Goal: Task Accomplishment & Management: Complete application form

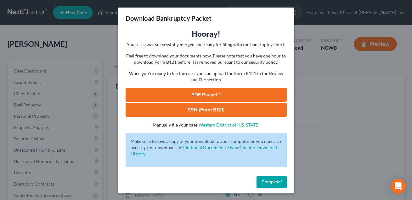
click at [267, 185] on button "Complete!" at bounding box center [271, 182] width 30 height 13
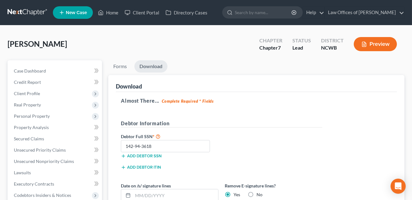
click at [76, 12] on span "New Case" at bounding box center [76, 12] width 21 height 5
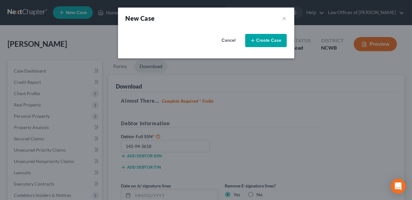
select select "59"
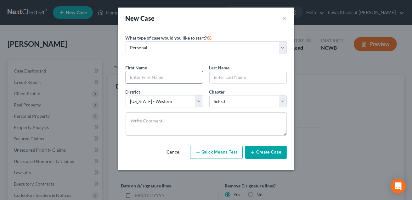
click at [135, 79] on input "text" at bounding box center [164, 77] width 77 height 12
type input "[PERSON_NAME]"
click at [221, 80] on input "text" at bounding box center [248, 77] width 77 height 12
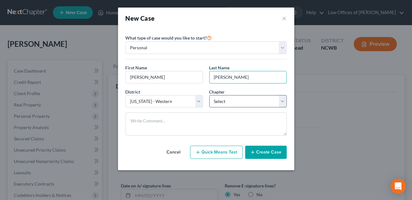
type input "[PERSON_NAME]"
click at [239, 104] on select "Select 7 11 12 13" at bounding box center [247, 101] width 77 height 13
select select "3"
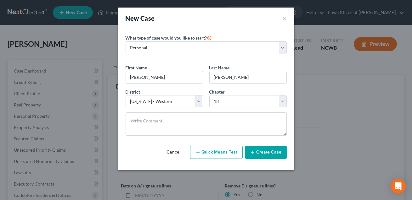
click at [259, 154] on button "Create Case" at bounding box center [266, 152] width 42 height 13
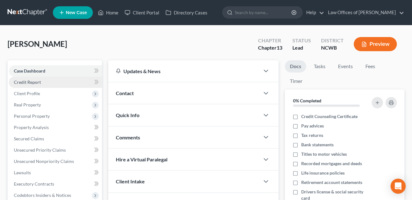
click at [28, 82] on span "Credit Report" at bounding box center [27, 82] width 27 height 5
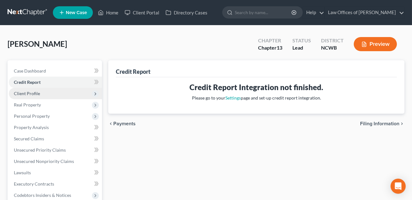
click at [28, 91] on span "Client Profile" at bounding box center [27, 93] width 26 height 5
click at [28, 93] on span "Client Profile" at bounding box center [27, 93] width 26 height 5
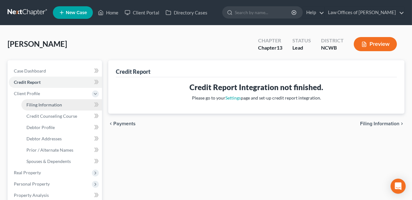
click at [35, 104] on span "Filing Information" at bounding box center [44, 104] width 36 height 5
select select "1"
select select "0"
select select "3"
select select "59"
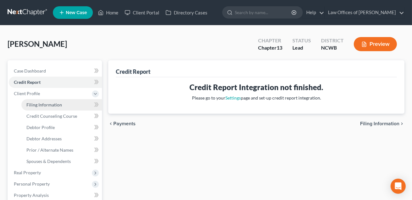
select select "28"
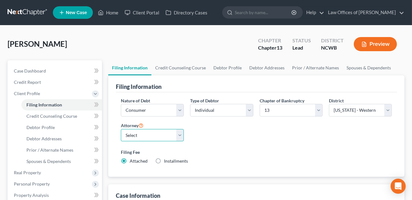
click at [156, 139] on select "Select F. [PERSON_NAME] - NCWB [PERSON_NAME] - [GEOGRAPHIC_DATA]" at bounding box center [152, 135] width 63 height 13
select select "1"
click at [110, 14] on link "Home" at bounding box center [108, 12] width 27 height 11
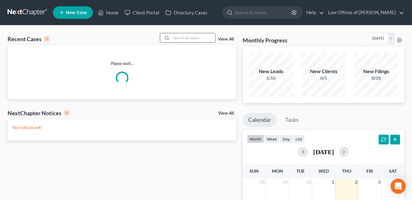
click at [182, 36] on input "search" at bounding box center [193, 37] width 44 height 9
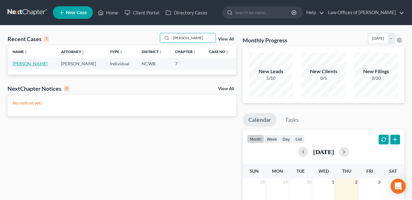
type input "[PERSON_NAME]"
click at [35, 65] on link "[PERSON_NAME]" at bounding box center [30, 63] width 35 height 5
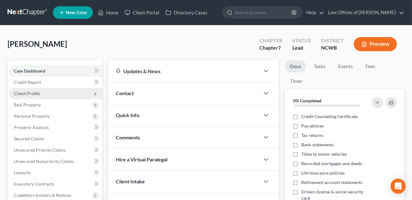
click at [26, 95] on span "Client Profile" at bounding box center [27, 93] width 26 height 5
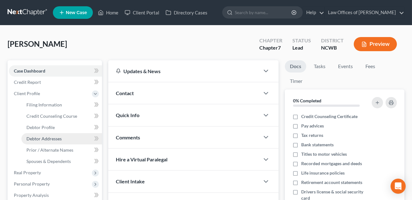
click at [35, 140] on span "Debtor Addresses" at bounding box center [43, 138] width 35 height 5
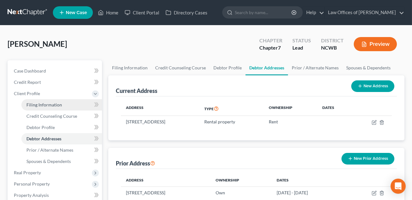
click at [50, 105] on span "Filing Information" at bounding box center [44, 104] width 36 height 5
select select "1"
select select "0"
select select "59"
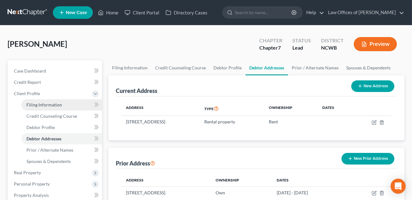
select select "1"
select select "28"
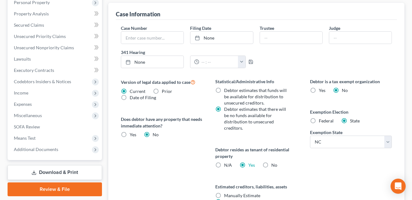
scroll to position [183, 0]
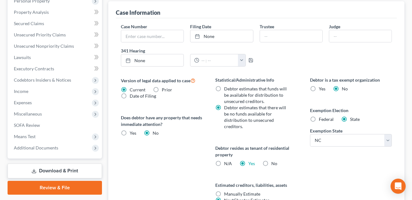
click at [271, 163] on label "No" at bounding box center [274, 164] width 6 height 6
click at [274, 163] on input "No" at bounding box center [276, 163] width 4 height 4
radio input "true"
radio input "false"
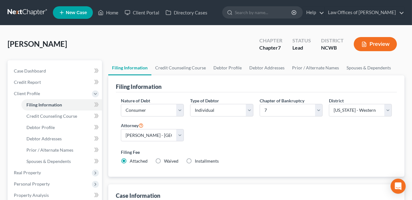
scroll to position [1, 0]
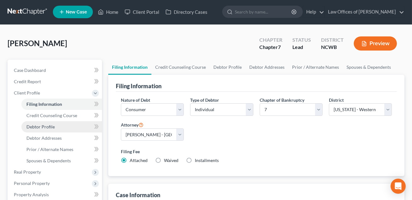
click at [44, 129] on link "Debtor Profile" at bounding box center [61, 126] width 81 height 11
select select "0"
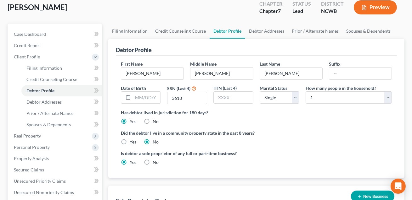
scroll to position [36, 0]
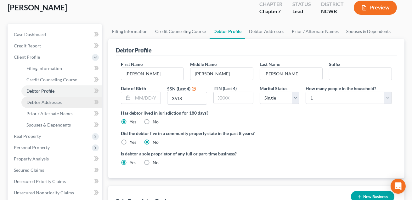
click at [52, 102] on span "Debtor Addresses" at bounding box center [43, 102] width 35 height 5
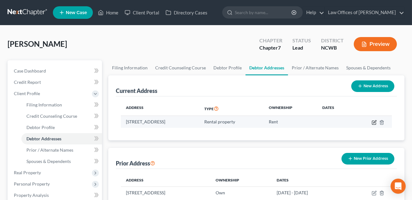
click at [373, 123] on icon "button" at bounding box center [374, 122] width 5 height 5
select select "28"
select select "48"
select select "2"
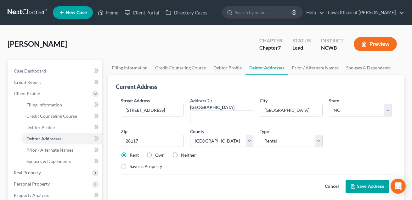
click at [181, 152] on label "Neither" at bounding box center [188, 155] width 15 height 6
click at [183, 152] on input "Neither" at bounding box center [185, 154] width 4 height 4
radio input "true"
click at [365, 181] on button "Save Address" at bounding box center [367, 186] width 44 height 13
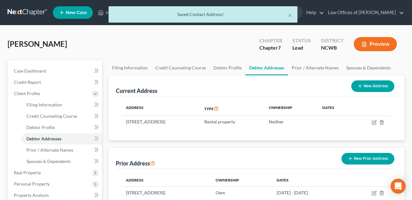
click at [372, 49] on button "Preview" at bounding box center [375, 44] width 43 height 14
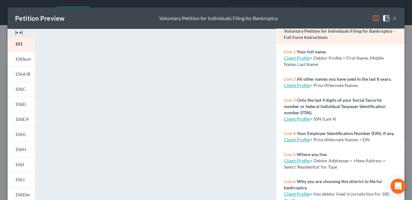
scroll to position [29, 0]
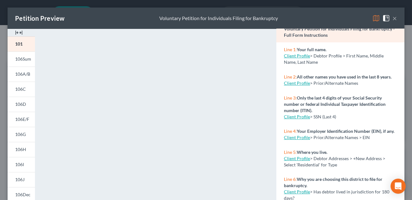
click at [394, 19] on button "×" at bounding box center [394, 18] width 4 height 8
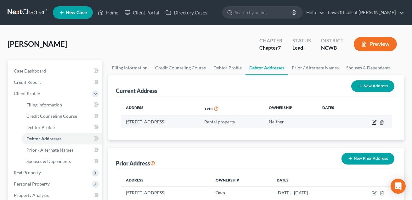
click at [373, 122] on icon "button" at bounding box center [374, 122] width 3 height 3
select select "28"
select select "48"
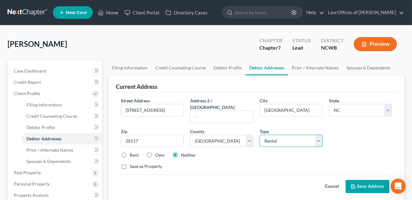
click at [273, 138] on select "Select Residential Mailing Rental Business" at bounding box center [291, 141] width 63 height 13
select select "0"
click at [358, 180] on button "Save Address" at bounding box center [367, 186] width 44 height 13
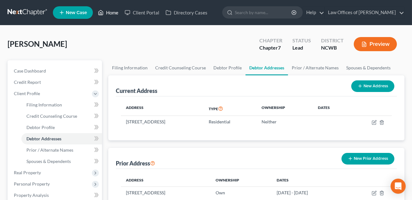
click at [110, 14] on link "Home" at bounding box center [108, 12] width 27 height 11
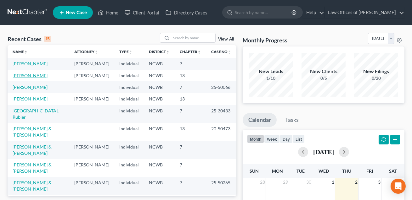
click at [28, 78] on link "[PERSON_NAME]" at bounding box center [30, 75] width 35 height 5
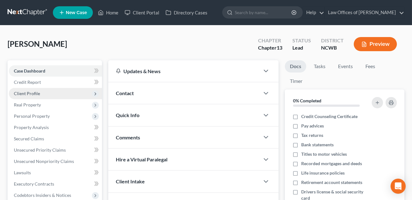
click at [30, 94] on span "Client Profile" at bounding box center [27, 93] width 26 height 5
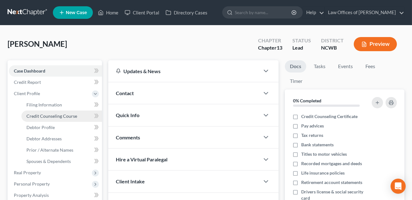
click at [39, 118] on span "Credit Counseling Course" at bounding box center [51, 116] width 51 height 5
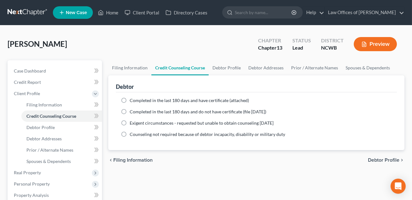
click at [130, 99] on label "Completed in the last 180 days and have certificate (attached)" at bounding box center [189, 101] width 119 height 6
click at [132, 99] on input "Completed in the last 180 days and have certificate (attached)" at bounding box center [134, 100] width 4 height 4
radio input "true"
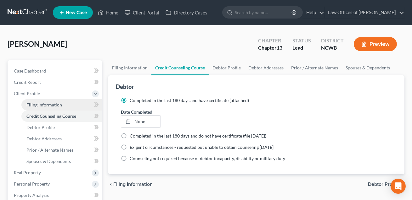
click at [53, 106] on span "Filing Information" at bounding box center [44, 104] width 36 height 5
select select "1"
select select "0"
select select "3"
select select "59"
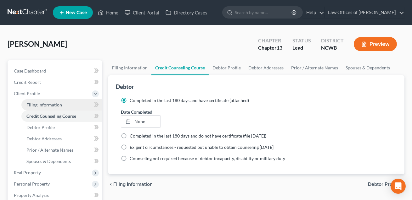
select select "1"
select select "28"
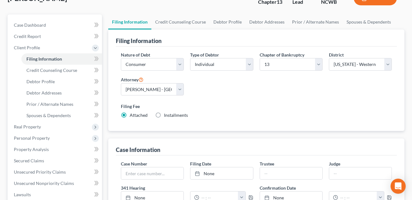
scroll to position [40, 0]
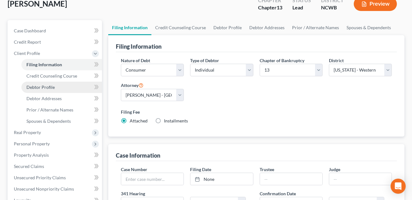
click at [44, 85] on span "Debtor Profile" at bounding box center [40, 87] width 28 height 5
select select "0"
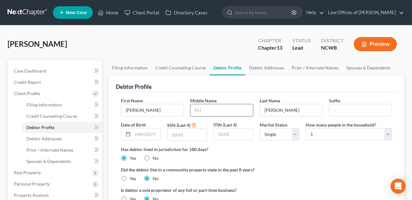
click at [206, 111] on input "text" at bounding box center [221, 110] width 62 height 12
type input "Raye"
click at [189, 137] on input "text" at bounding box center [186, 135] width 39 height 12
type input "0758"
click at [356, 135] on select "Select 1 2 3 4 5 6 7 8 9 10 11 12 13 14 15 16 17 18 19 20" at bounding box center [349, 134] width 86 height 13
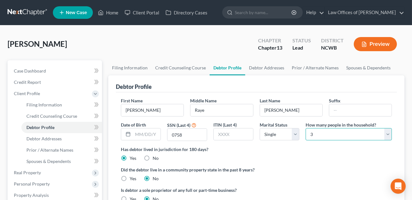
click at [343, 136] on select "Select 1 2 3 4 5 6 7 8 9 10 11 12 13 14 15 16 17 18 19 20" at bounding box center [349, 134] width 86 height 13
select select "3"
click at [269, 135] on select "Select Single Married Separated Divorced Widowed" at bounding box center [280, 134] width 40 height 13
select select "2"
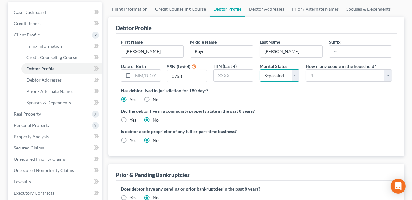
scroll to position [66, 0]
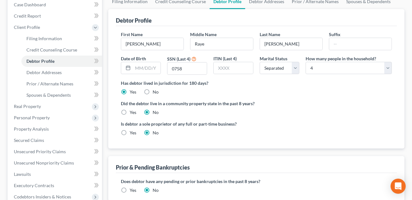
click at [130, 133] on label "Yes" at bounding box center [133, 133] width 7 height 6
click at [132, 133] on input "Yes" at bounding box center [134, 132] width 4 height 4
radio input "true"
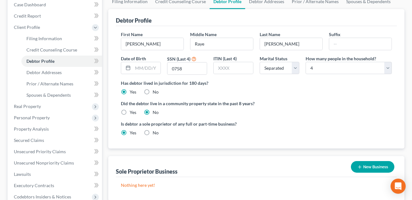
click at [153, 132] on label "No" at bounding box center [156, 133] width 6 height 6
click at [155, 132] on input "No" at bounding box center [157, 132] width 4 height 4
radio input "true"
radio input "false"
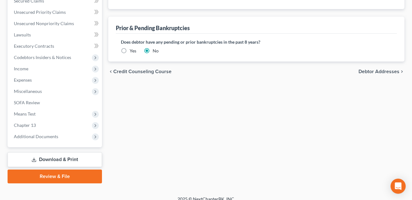
scroll to position [212, 0]
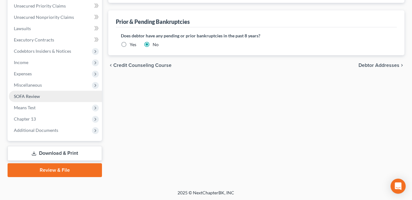
click at [32, 98] on span "SOFA Review" at bounding box center [27, 96] width 26 height 5
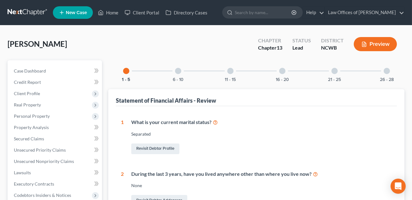
click at [386, 70] on div at bounding box center [387, 71] width 6 height 6
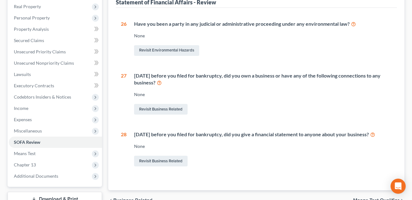
scroll to position [144, 0]
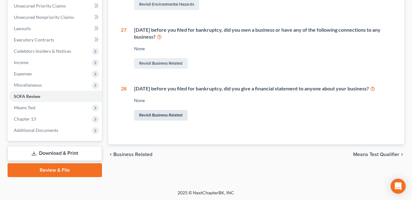
click at [178, 115] on link "Revisit Business Related" at bounding box center [160, 115] width 53 height 11
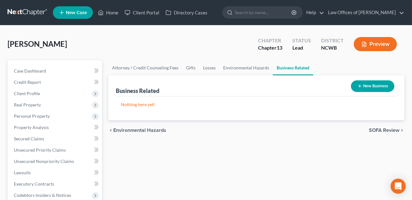
click at [365, 90] on button "New Business" at bounding box center [372, 87] width 43 height 12
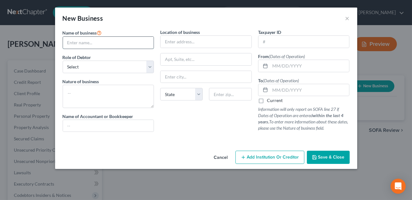
click at [106, 45] on input "text" at bounding box center [108, 43] width 91 height 12
type input "Tip [PERSON_NAME] Global"
click at [95, 70] on select "Select A member of a limited liability company (LLC) or limited liability partn…" at bounding box center [109, 67] width 92 height 13
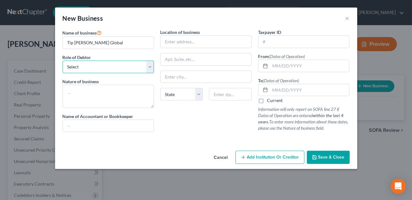
select select "member"
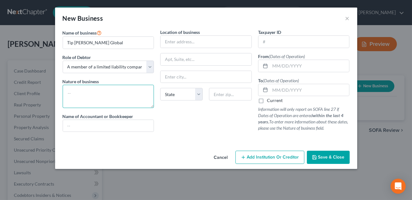
click at [90, 95] on textarea at bounding box center [109, 96] width 92 height 23
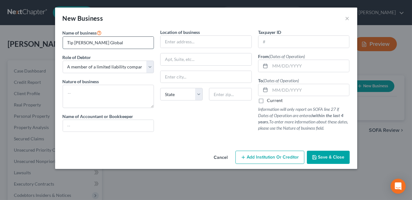
click at [107, 42] on input "Tip [PERSON_NAME] Global" at bounding box center [108, 43] width 91 height 12
type input "Tip [PERSON_NAME] Global LLC"
click at [82, 96] on textarea at bounding box center [109, 96] width 92 height 23
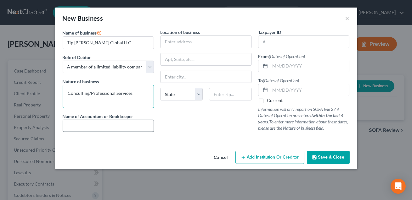
type textarea "Conculting/Professional Services"
click at [77, 124] on input "text" at bounding box center [108, 126] width 91 height 12
type input "S"
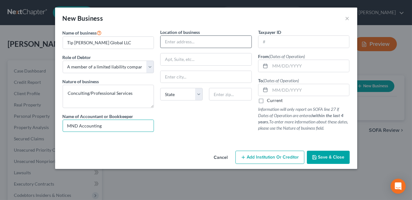
type input "MND Accounting"
click at [169, 45] on input "text" at bounding box center [205, 42] width 91 height 12
click at [188, 42] on input "1045 Wintefield" at bounding box center [205, 42] width 91 height 12
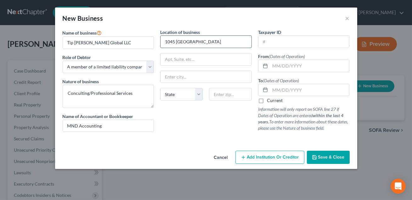
click at [201, 43] on input "1045 [GEOGRAPHIC_DATA]" at bounding box center [205, 42] width 91 height 12
type input "[STREET_ADDRESS][PERSON_NAME]"
click at [222, 93] on input "text" at bounding box center [230, 94] width 42 height 13
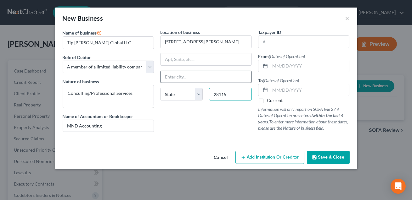
type input "28115"
click at [196, 76] on input "text" at bounding box center [205, 77] width 91 height 12
type input "[GEOGRAPHIC_DATA]"
select select "28"
click at [288, 64] on input "text" at bounding box center [309, 66] width 79 height 12
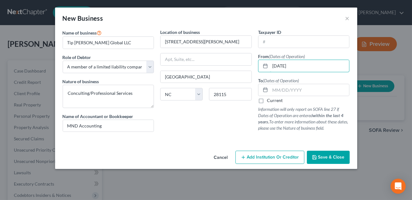
type input "[DATE]"
click at [267, 101] on label "Current" at bounding box center [275, 101] width 16 height 6
click at [269, 101] on input "Current" at bounding box center [271, 100] width 4 height 4
checkbox input "true"
click at [321, 157] on span "Save & Close" at bounding box center [331, 157] width 26 height 5
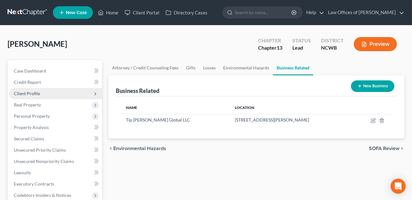
click at [30, 92] on span "Client Profile" at bounding box center [27, 93] width 26 height 5
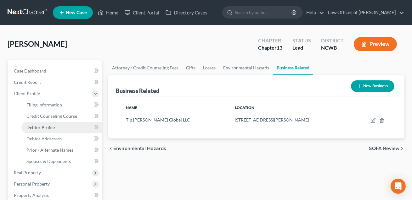
click at [41, 126] on span "Debtor Profile" at bounding box center [40, 127] width 28 height 5
select select "2"
select select "3"
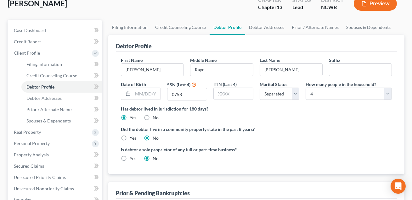
scroll to position [124, 0]
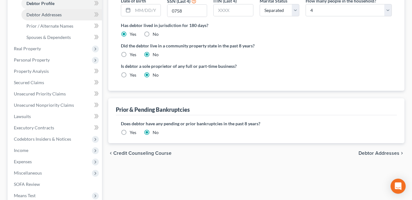
click at [49, 12] on span "Debtor Addresses" at bounding box center [43, 14] width 35 height 5
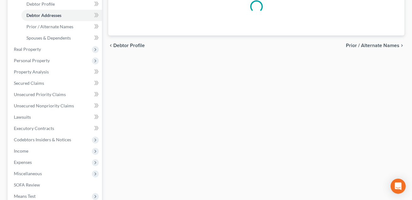
select select "0"
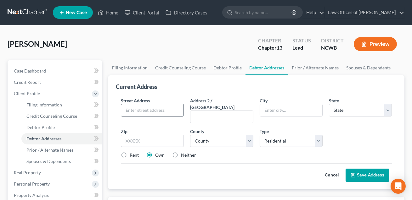
click at [169, 110] on input "text" at bounding box center [152, 110] width 62 height 12
click at [162, 110] on input "159 [PERSON_NAME] Mill Dive" at bounding box center [152, 110] width 62 height 12
type input "[STREET_ADDRESS][PERSON_NAME]"
click at [265, 112] on input "text" at bounding box center [291, 110] width 62 height 12
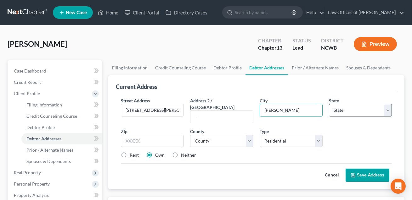
type input "[PERSON_NAME]"
click at [346, 113] on select "State [US_STATE] AK AR AZ CA CO CT DE DC [GEOGRAPHIC_DATA] [GEOGRAPHIC_DATA] GU…" at bounding box center [360, 110] width 63 height 13
select select "28"
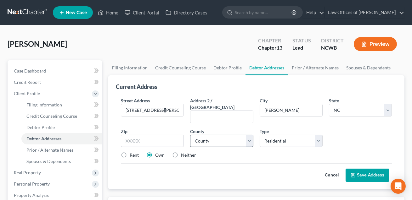
click at [208, 140] on div "Street Address * [STREET_ADDRESS][PERSON_NAME] Address 2 / [GEOGRAPHIC_DATA] * …" at bounding box center [256, 131] width 277 height 66
click at [207, 135] on select "County [GEOGRAPHIC_DATA] [GEOGRAPHIC_DATA] [GEOGRAPHIC_DATA] [GEOGRAPHIC_DATA] …" at bounding box center [221, 141] width 63 height 13
select select "48"
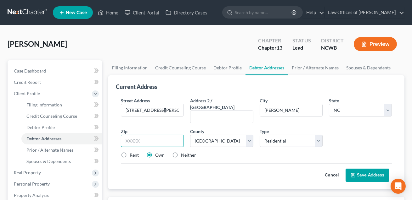
click at [145, 135] on input "text" at bounding box center [152, 141] width 63 height 13
type input "28166"
click at [229, 153] on div "Street Address * [STREET_ADDRESS][PERSON_NAME] Address 2 / [GEOGRAPHIC_DATA] * …" at bounding box center [256, 131] width 277 height 66
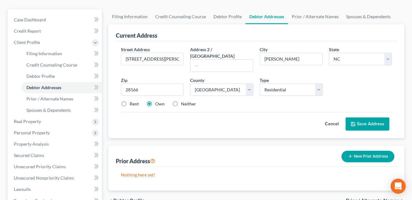
scroll to position [41, 0]
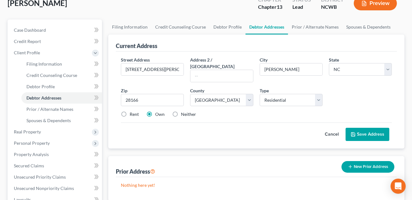
click at [378, 128] on button "Save Address" at bounding box center [367, 134] width 44 height 13
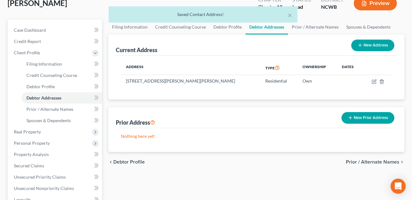
click at [371, 46] on button "New Address" at bounding box center [372, 46] width 43 height 12
select select "0"
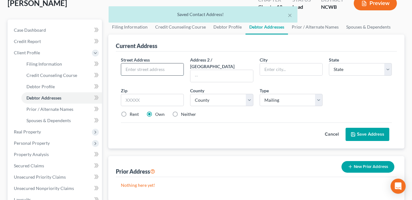
click at [149, 65] on input "text" at bounding box center [152, 70] width 62 height 12
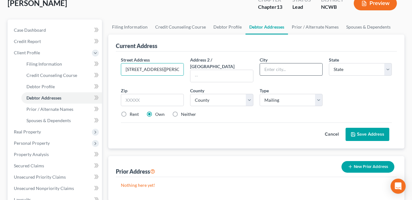
type input "[STREET_ADDRESS][PERSON_NAME]"
click at [267, 68] on input "text" at bounding box center [291, 70] width 62 height 12
type input "Pfafftown"
click at [352, 67] on select "State [US_STATE] AK AR AZ CA CO CT DE DC [GEOGRAPHIC_DATA] [GEOGRAPHIC_DATA] GU…" at bounding box center [360, 69] width 63 height 13
select select "28"
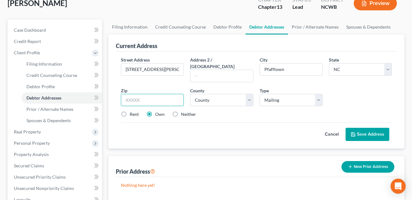
click at [161, 94] on input "text" at bounding box center [152, 100] width 63 height 13
type input "27040"
click at [181, 111] on label "Neither" at bounding box center [188, 114] width 15 height 6
click at [183, 111] on input "Neither" at bounding box center [185, 113] width 4 height 4
radio input "true"
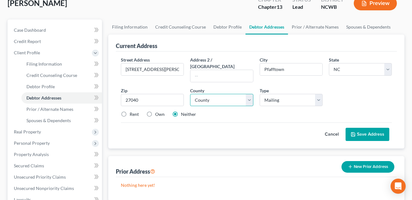
click at [219, 94] on select "County [GEOGRAPHIC_DATA] [GEOGRAPHIC_DATA] [GEOGRAPHIC_DATA] [GEOGRAPHIC_DATA] …" at bounding box center [221, 100] width 63 height 13
select select "33"
click at [372, 128] on button "Save Address" at bounding box center [367, 134] width 44 height 13
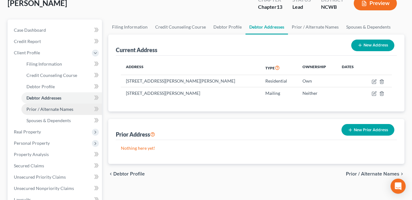
click at [59, 109] on span "Prior / Alternate Names" at bounding box center [49, 109] width 47 height 5
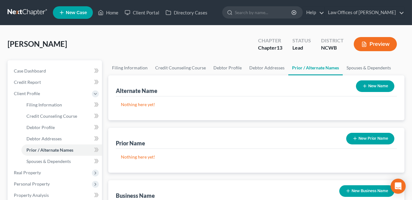
click at [375, 139] on button "New Prior Name" at bounding box center [370, 139] width 48 height 12
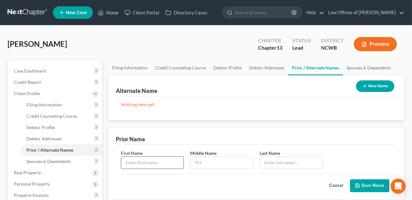
click at [127, 162] on input "text" at bounding box center [152, 163] width 62 height 12
type input "[PERSON_NAME]"
click at [206, 163] on input "text" at bounding box center [221, 163] width 62 height 12
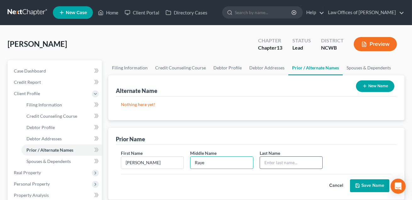
type input "Raye"
click at [275, 158] on input "text" at bounding box center [291, 163] width 62 height 12
click at [265, 162] on input "[PERSON_NAME]" at bounding box center [291, 163] width 62 height 12
type input "[PERSON_NAME]"
click at [375, 184] on button "Save Name" at bounding box center [369, 186] width 39 height 13
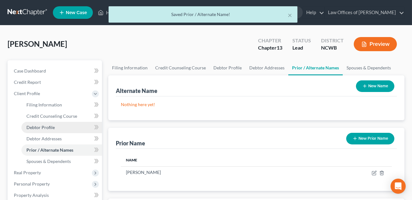
click at [49, 128] on span "Debtor Profile" at bounding box center [40, 127] width 28 height 5
select select "2"
select select "3"
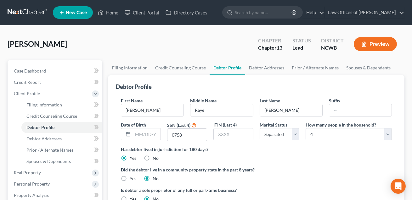
scroll to position [98, 0]
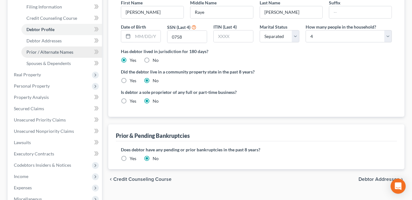
click at [49, 50] on span "Prior / Alternate Names" at bounding box center [49, 51] width 47 height 5
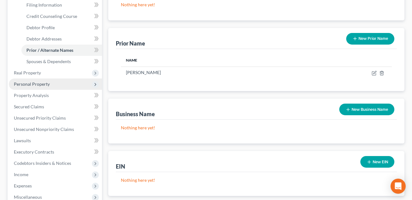
scroll to position [100, 0]
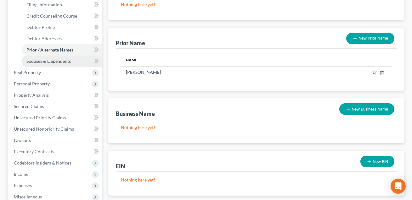
click at [61, 61] on span "Spouses & Dependents" at bounding box center [48, 61] width 44 height 5
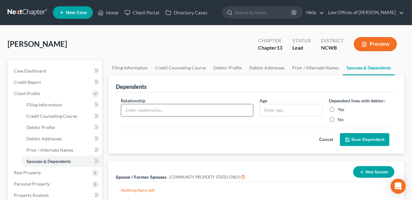
click at [183, 108] on input "text" at bounding box center [187, 110] width 132 height 12
type input "Mother"
click at [277, 112] on input "text" at bounding box center [291, 110] width 62 height 12
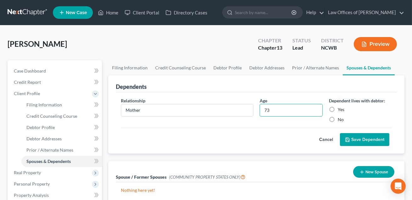
type input "73"
click at [338, 110] on label "Yes" at bounding box center [341, 110] width 7 height 6
click at [340, 110] on input "Yes" at bounding box center [342, 109] width 4 height 4
radio input "true"
click at [356, 141] on button "Save Dependent" at bounding box center [364, 139] width 49 height 13
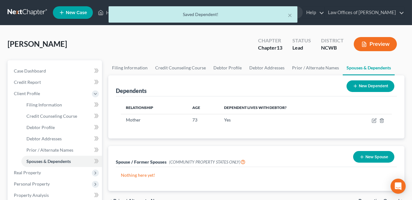
click at [368, 85] on button "New Dependent" at bounding box center [370, 87] width 48 height 12
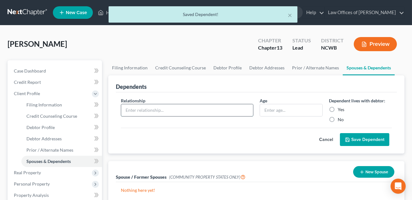
click at [148, 110] on input "text" at bounding box center [187, 110] width 132 height 12
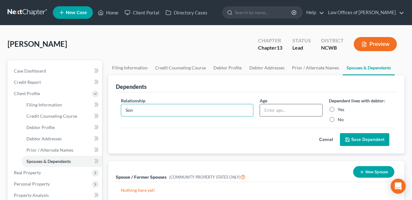
type input "Son"
click at [286, 110] on input "text" at bounding box center [291, 110] width 62 height 12
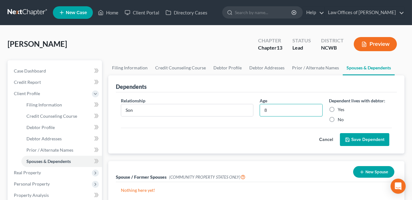
type input "8"
click at [338, 107] on label "Yes" at bounding box center [341, 110] width 7 height 6
click at [340, 107] on input "Yes" at bounding box center [342, 109] width 4 height 4
radio input "true"
click at [356, 140] on button "Save Dependent" at bounding box center [364, 139] width 49 height 13
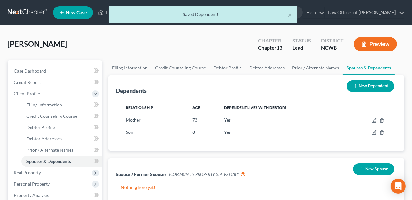
click at [379, 83] on button "New Dependent" at bounding box center [370, 87] width 48 height 12
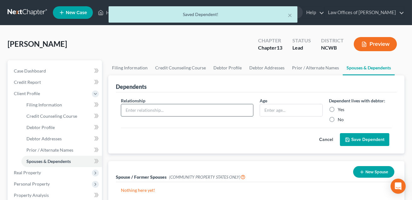
click at [133, 112] on input "text" at bounding box center [187, 110] width 132 height 12
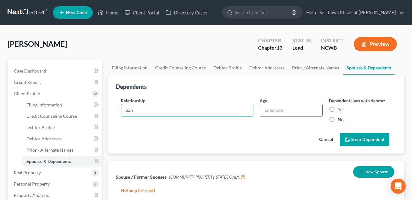
type input "Son"
click at [270, 111] on input "text" at bounding box center [291, 110] width 62 height 12
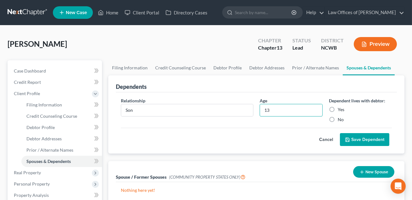
type input "13"
click at [338, 110] on label "Yes" at bounding box center [341, 110] width 7 height 6
click at [340, 110] on input "Yes" at bounding box center [342, 109] width 4 height 4
radio input "true"
click at [368, 142] on button "Save Dependent" at bounding box center [364, 139] width 49 height 13
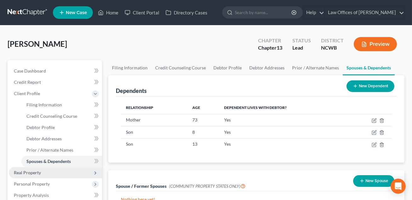
click at [20, 172] on span "Real Property" at bounding box center [27, 172] width 27 height 5
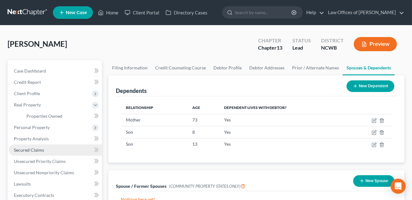
click at [32, 151] on span "Secured Claims" at bounding box center [29, 150] width 30 height 5
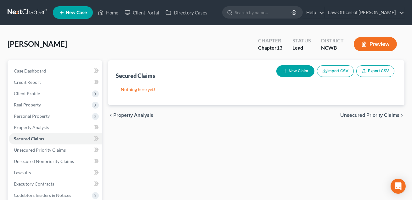
click at [294, 72] on button "New Claim" at bounding box center [295, 71] width 38 height 12
select select "0"
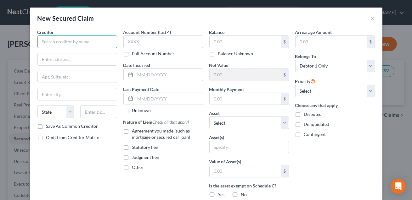
click at [76, 42] on input "text" at bounding box center [77, 42] width 80 height 13
click at [369, 20] on div "New Secured Claim ×" at bounding box center [206, 18] width 352 height 21
click at [372, 19] on button "×" at bounding box center [372, 18] width 4 height 8
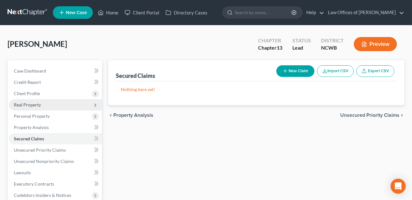
click at [28, 106] on span "Real Property" at bounding box center [27, 104] width 27 height 5
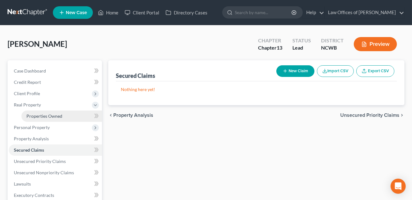
click at [42, 116] on span "Properties Owned" at bounding box center [44, 116] width 36 height 5
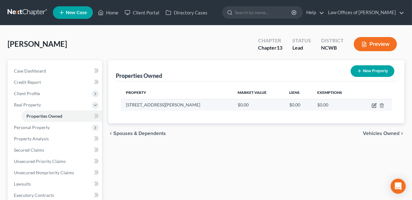
click at [373, 105] on icon "button" at bounding box center [374, 105] width 5 height 5
select select "28"
select select "48"
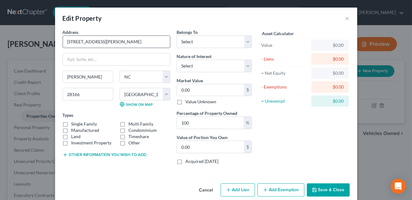
drag, startPoint x: 113, startPoint y: 42, endPoint x: 66, endPoint y: 40, distance: 46.9
click at [66, 40] on input "[STREET_ADDRESS][PERSON_NAME]" at bounding box center [116, 42] width 107 height 12
click at [99, 42] on input "Debtor lives in a hoe sbject to a lease ending 09/2026." at bounding box center [116, 42] width 107 height 12
click at [108, 42] on input "Debtor lives in a home sbject to a lease ending 09/2026." at bounding box center [116, 42] width 107 height 12
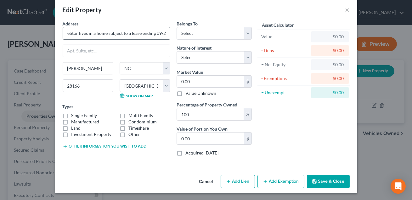
scroll to position [0, 0]
drag, startPoint x: 167, startPoint y: 34, endPoint x: 66, endPoint y: 35, distance: 100.7
click at [66, 35] on input "Debtor lives in a home subject to a lease ending 09/2026." at bounding box center [116, 33] width 107 height 12
type input "Debtor lives in a home subject to a lease ending 09/2026."
click at [328, 177] on button "Save & Close" at bounding box center [328, 181] width 43 height 13
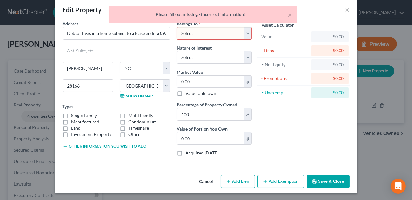
click at [205, 33] on select "Select Debtor 1 Only Debtor 2 Only Debtor 1 And Debtor 2 Only At Least One Of T…" at bounding box center [214, 33] width 75 height 13
select select "0"
click at [330, 182] on button "Save & Close" at bounding box center [328, 181] width 43 height 13
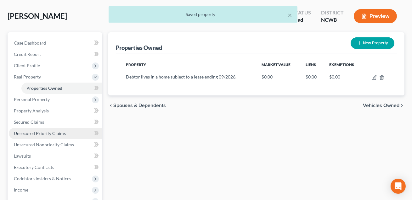
scroll to position [67, 0]
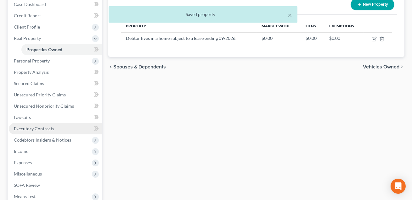
click at [38, 126] on span "Executory Contracts" at bounding box center [34, 128] width 40 height 5
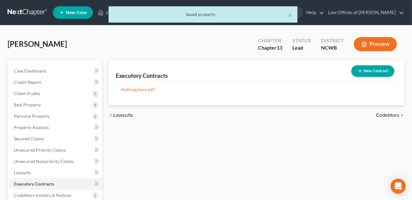
click at [366, 74] on button "New Contract" at bounding box center [372, 71] width 43 height 12
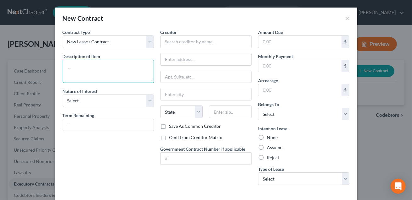
click at [108, 72] on textarea at bounding box center [109, 71] width 92 height 23
paste textarea "Debtor lives in a home subject to a lease ending 09/2026."
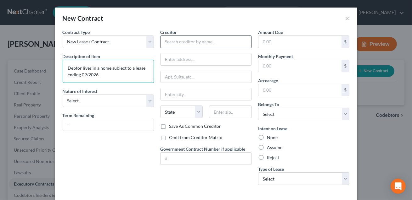
type textarea "Debtor lives in a home subject to a lease ending 09/2026."
click at [181, 42] on input "text" at bounding box center [206, 42] width 92 height 13
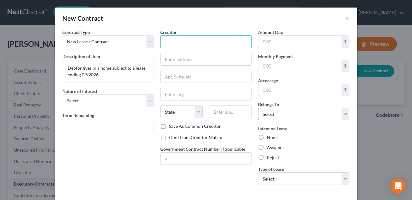
type input "."
click at [298, 113] on select "Select Debtor 1 Only Debtor 2 Only Debtor 1 And Debtor 2 Only At Least One Of T…" at bounding box center [304, 114] width 92 height 13
select select "0"
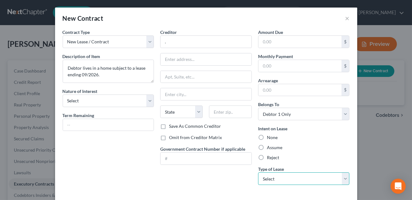
click at [296, 177] on select "Select Real Estate Car Other" at bounding box center [304, 179] width 92 height 13
select select "0"
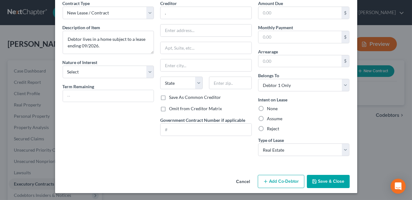
click at [332, 181] on button "Save & Close" at bounding box center [328, 181] width 43 height 13
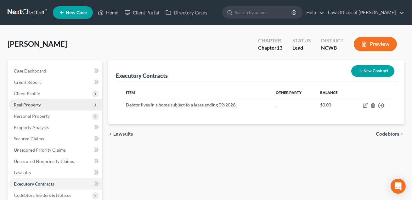
click at [34, 102] on span "Real Property" at bounding box center [27, 104] width 27 height 5
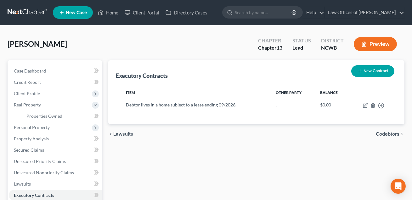
click at [371, 70] on button "New Contract" at bounding box center [372, 71] width 43 height 12
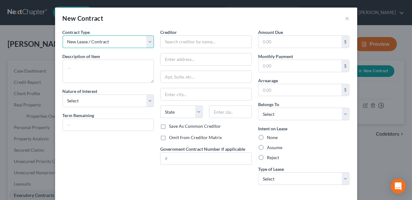
click at [82, 44] on select "New Lease / Contract New Timeshare" at bounding box center [109, 42] width 92 height 13
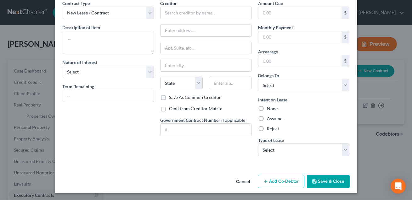
click at [244, 181] on button "Cancel" at bounding box center [243, 182] width 24 height 13
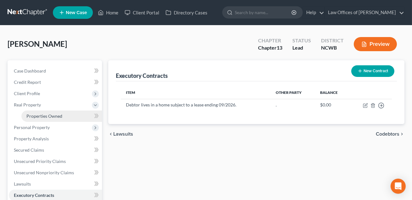
click at [43, 118] on span "Properties Owned" at bounding box center [44, 116] width 36 height 5
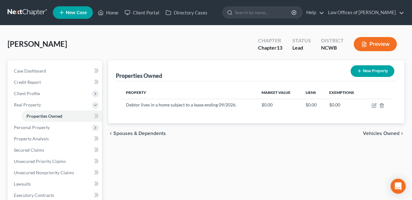
click at [371, 74] on button "New Property" at bounding box center [373, 71] width 44 height 12
select select "28"
select select "48"
select select "0"
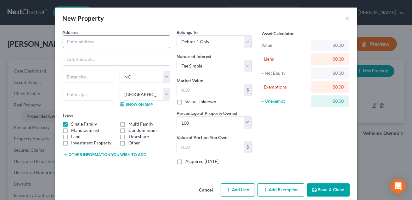
click at [75, 44] on input "text" at bounding box center [116, 42] width 107 height 12
type input "[STREET_ADDRESS][PERSON_NAME]"
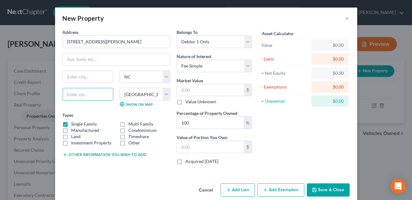
click at [83, 94] on input "text" at bounding box center [88, 94] width 51 height 13
type input "28115"
click at [92, 75] on input "text" at bounding box center [88, 77] width 50 height 12
type input "[GEOGRAPHIC_DATA]"
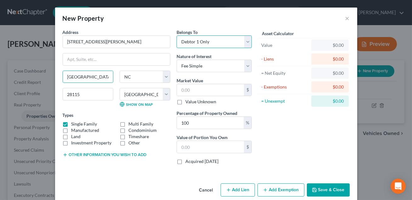
click at [205, 45] on select "Select Debtor 1 Only Debtor 2 Only Debtor 1 And Debtor 2 Only At Least One Of T…" at bounding box center [214, 42] width 75 height 13
select select "3"
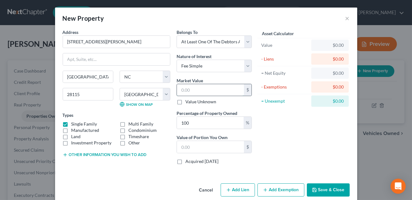
click at [183, 90] on input "text" at bounding box center [210, 90] width 67 height 12
type input "5"
type input "5.00"
type input "57"
type input "57.00"
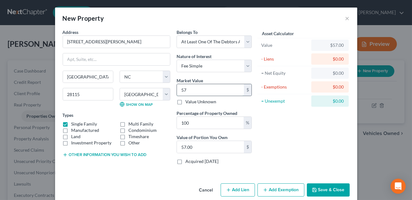
type input "570"
type input "570.00"
type input "5700"
type input "5,700.00"
type input "5,7000"
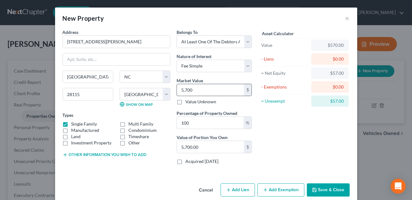
type input "57,000.00"
type input "57,0000"
type input "570,000.00"
click at [186, 123] on input "100" at bounding box center [210, 123] width 67 height 12
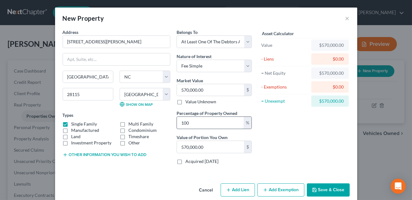
type input "10"
type input "57,000.00"
type input "0"
type input "50"
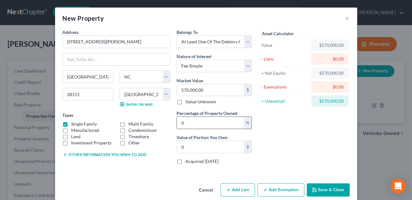
type input "285,000.00"
type input "50"
click at [114, 155] on button "Other information you wish to add" at bounding box center [105, 155] width 84 height 5
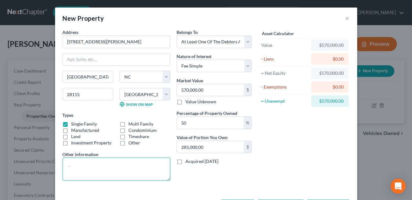
click at [90, 164] on textarea at bounding box center [117, 169] width 108 height 23
click at [71, 174] on textarea "4 br, 3.5 ba home with 3800 sq. ft on approx. .5 aces." at bounding box center [117, 169] width 108 height 23
click at [82, 173] on textarea "4 br, 3.5 ba home with 3800 sq. ft on approx. .5 acres." at bounding box center [117, 169] width 108 height 23
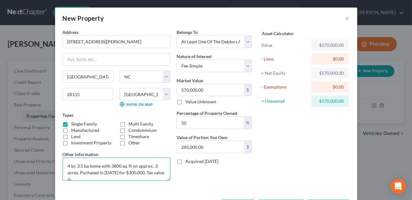
click at [85, 173] on textarea "4 br, 3.5 ba home with 3800 sq. ft on approx. .5 acres. Puchased in [DATE] for …" at bounding box center [117, 169] width 108 height 23
click at [73, 177] on textarea "4 br, 3.5 ba home with 3800 sq. ft on approx. .5 acres. Purchased in [DATE] for…" at bounding box center [117, 169] width 108 height 23
click at [92, 178] on textarea "4 br, 3.5 ba home with 3800 sq. ft on approx. .5 acres. Purchased in [DATE] for…" at bounding box center [117, 169] width 108 height 23
click at [126, 180] on textarea "4 br, 3.5 ba home with 3800 sq. ft on approx. .5 acres. Purchased in [DATE] for…" at bounding box center [117, 169] width 108 height 23
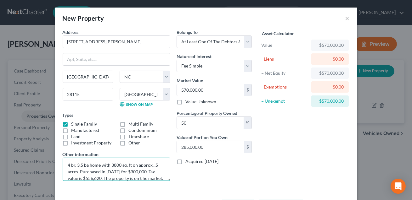
click at [131, 178] on textarea "4 br, 3.5 ba home with 3800 sq. ft on approx. .5 acres. Purchased in [DATE] for…" at bounding box center [117, 169] width 108 height 23
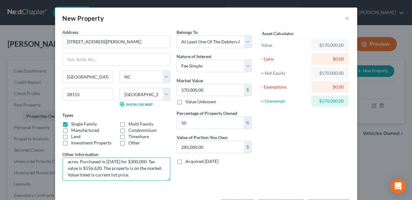
scroll to position [13, 0]
click at [120, 174] on textarea "4 br, 3.5 ba home with 3800 sq. ft on approx. .5 acres. Purchased in [DATE] for…" at bounding box center [117, 169] width 108 height 23
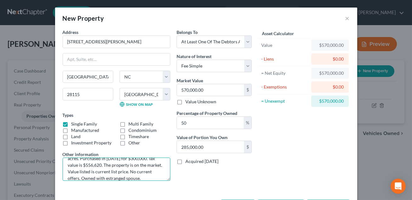
scroll to position [25, 0]
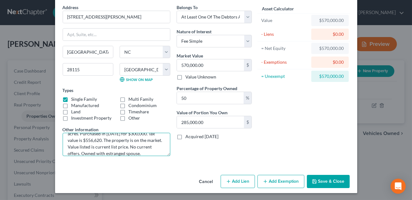
type textarea "4 br, 3.5 ba home with 3800 sq. ft on approx. .5 acres. Purchased in [DATE] for…"
click at [233, 183] on button "Add Lien" at bounding box center [238, 181] width 34 height 13
select select "3"
select select "0"
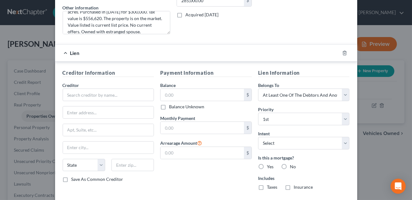
scroll to position [181, 0]
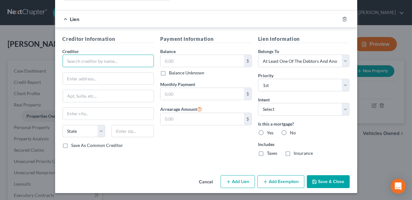
click at [75, 61] on input "text" at bounding box center [109, 61] width 92 height 13
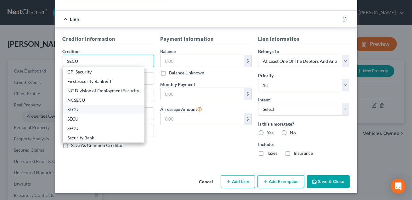
type input "SECU"
click at [75, 111] on div "SECU" at bounding box center [104, 110] width 72 height 6
type input "Attn: Bankruptcy Dept"
type input "P.O. Box 25279"
type input "[GEOGRAPHIC_DATA]"
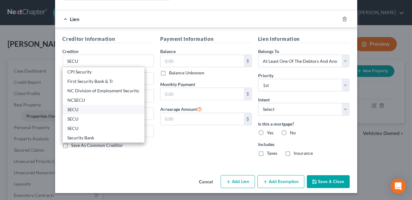
select select "28"
type input "27611"
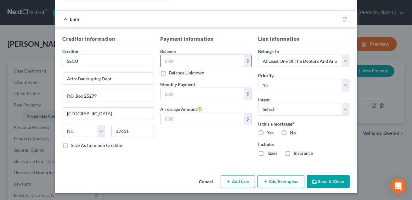
click at [169, 60] on input "text" at bounding box center [201, 61] width 83 height 12
type input "429,511.13"
click at [199, 92] on input "text" at bounding box center [201, 94] width 83 height 12
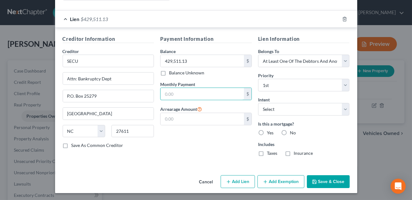
type input "1.00"
click at [269, 110] on select "Select Surrender Redeem Reaffirm Avoid Other" at bounding box center [304, 109] width 92 height 13
click at [179, 94] on input "1.00" at bounding box center [201, 94] width 83 height 12
click at [267, 131] on label "Yes" at bounding box center [270, 133] width 7 height 6
click at [269, 131] on input "Yes" at bounding box center [271, 132] width 4 height 4
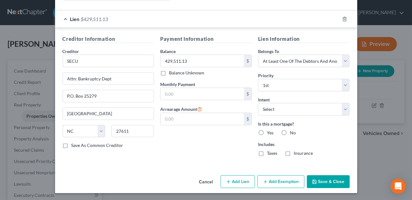
radio input "true"
click at [267, 154] on label "Taxes" at bounding box center [272, 153] width 10 height 6
click at [269, 154] on input "Taxes" at bounding box center [271, 152] width 4 height 4
checkbox input "true"
click at [294, 153] on label "Insurance" at bounding box center [303, 153] width 19 height 6
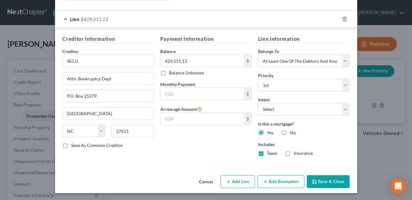
click at [296, 153] on input "Insurance" at bounding box center [298, 152] width 4 height 4
checkbox input "true"
click at [327, 182] on button "Save & Close" at bounding box center [328, 182] width 43 height 13
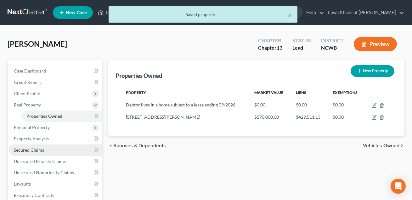
click at [25, 152] on span "Secured Claims" at bounding box center [29, 150] width 30 height 5
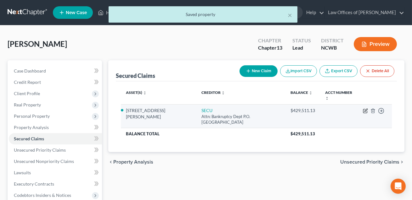
click at [366, 110] on icon "button" at bounding box center [365, 110] width 3 height 3
select select "28"
select select "3"
select select "0"
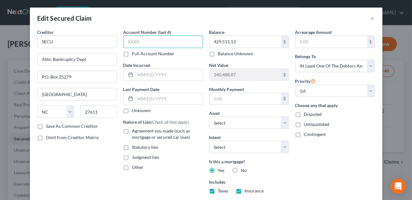
click at [132, 42] on input "text" at bounding box center [163, 42] width 80 height 13
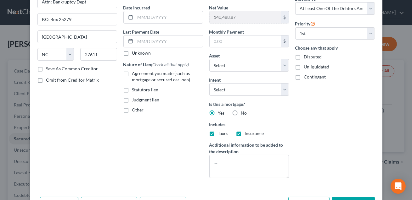
scroll to position [85, 0]
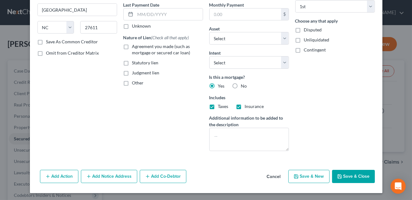
type input "8590"
click at [350, 177] on button "Save & Close" at bounding box center [353, 176] width 43 height 13
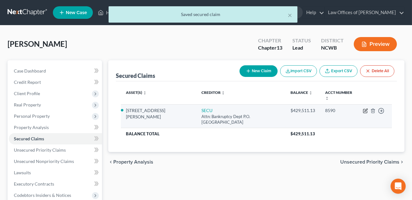
click at [366, 110] on icon "button" at bounding box center [365, 110] width 3 height 3
select select "28"
select select "3"
select select "0"
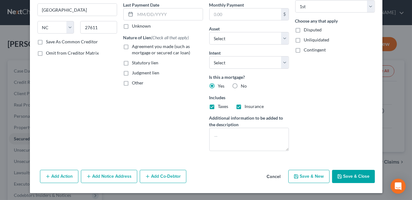
click at [170, 175] on button "Add Co-Debtor" at bounding box center [163, 176] width 47 height 13
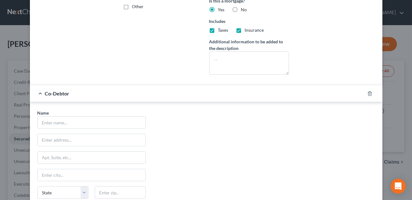
scroll to position [198, 0]
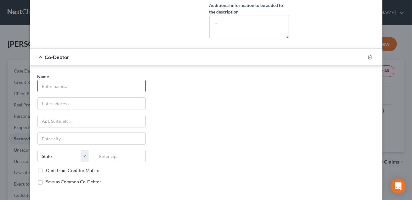
click at [90, 87] on input "text" at bounding box center [92, 86] width 108 height 12
type input "[PERSON_NAME]"
click at [87, 103] on input "text" at bounding box center [92, 104] width 108 height 12
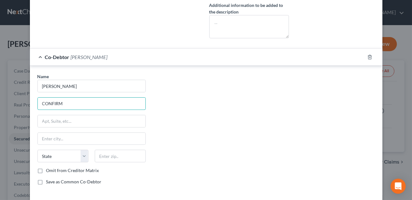
scroll to position [231, 0]
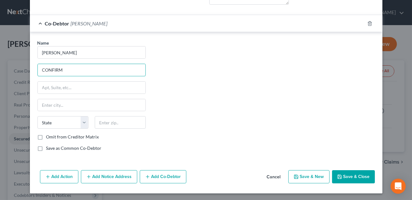
type input "CONFIRM"
click at [350, 177] on button "Save & Close" at bounding box center [353, 177] width 43 height 13
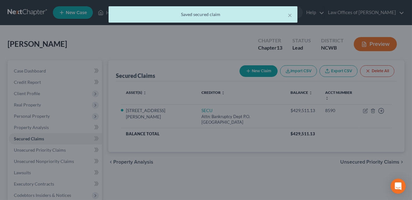
scroll to position [0, 0]
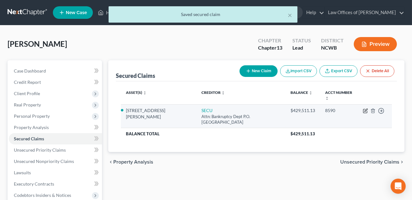
click at [365, 110] on icon "button" at bounding box center [365, 110] width 3 height 3
select select "28"
select select "3"
select select "0"
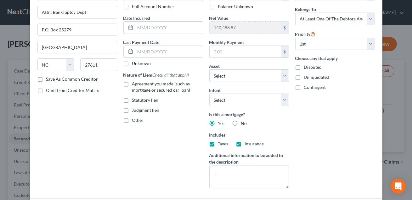
scroll to position [46, 0]
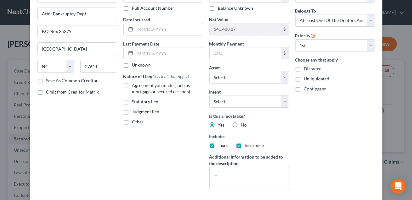
click at [132, 84] on label "Agreement you made (such as mortgage or secured car loan)" at bounding box center [167, 88] width 71 height 13
click at [135, 84] on input "Agreement you made (such as mortgage or secured car loan)" at bounding box center [137, 84] width 4 height 4
checkbox input "true"
click at [149, 31] on input "text" at bounding box center [168, 29] width 67 height 12
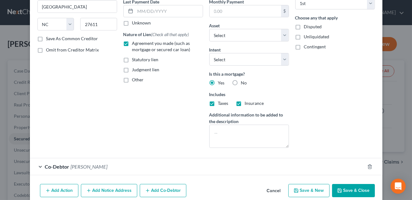
type input "9/23"
click at [350, 190] on button "Save & Close" at bounding box center [353, 190] width 43 height 13
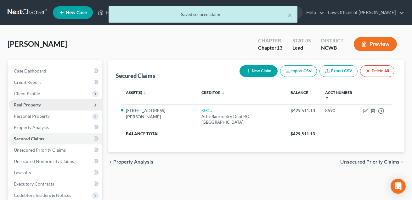
click at [30, 105] on span "Real Property" at bounding box center [27, 104] width 27 height 5
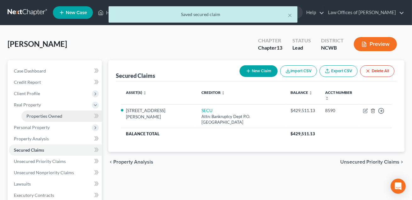
click at [33, 119] on link "Properties Owned" at bounding box center [61, 116] width 81 height 11
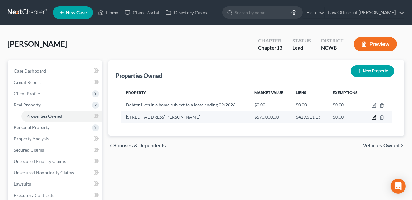
click at [374, 118] on icon "button" at bounding box center [374, 117] width 3 height 3
select select "28"
select select "48"
select select "3"
select select "0"
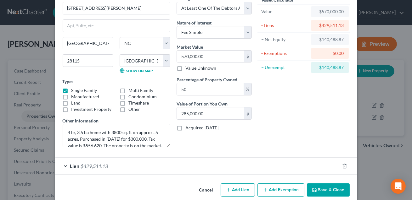
scroll to position [42, 0]
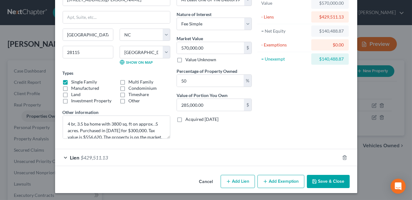
click at [239, 182] on button "Add Lien" at bounding box center [238, 181] width 34 height 13
select select "3"
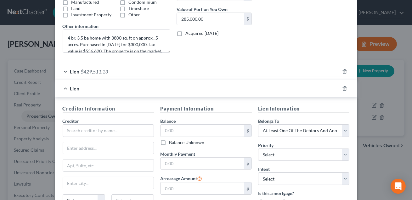
scroll to position [129, 0]
click at [82, 126] on input "text" at bounding box center [109, 130] width 92 height 13
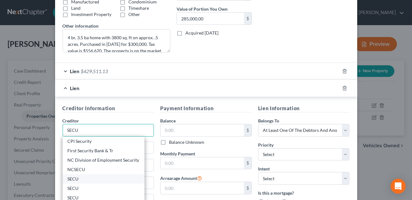
type input "SECU"
click at [77, 177] on div "SECU" at bounding box center [104, 179] width 72 height 6
type input "Attn: Bankruptcy Dept"
type input "P.O. Box 25279"
type input "[GEOGRAPHIC_DATA]"
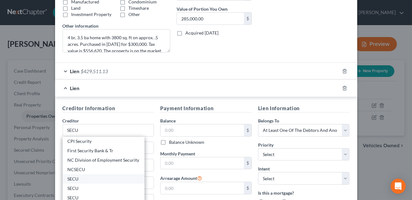
select select "28"
type input "27611"
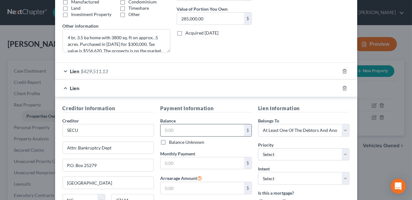
click at [172, 129] on input "text" at bounding box center [201, 131] width 83 height 12
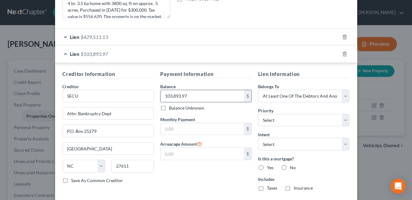
scroll to position [163, 0]
type input "103,893.97"
click at [266, 122] on select "Select 1st 2nd 3rd 4th 5th 6th 7th 8th 9th 10th 11th 12th 13th 14th 15th 16th 1…" at bounding box center [304, 120] width 92 height 13
select select "1"
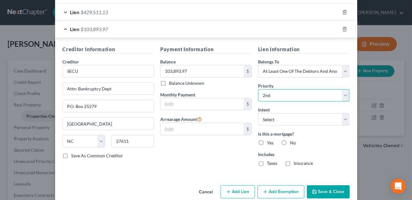
scroll to position [198, 0]
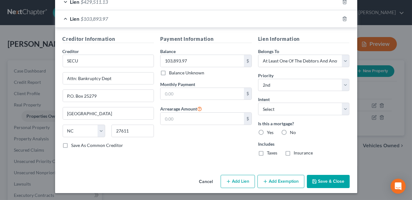
click at [267, 132] on label "Yes" at bounding box center [270, 133] width 7 height 6
click at [269, 132] on input "Yes" at bounding box center [271, 132] width 4 height 4
radio input "true"
click at [324, 182] on button "Save & Close" at bounding box center [328, 181] width 43 height 13
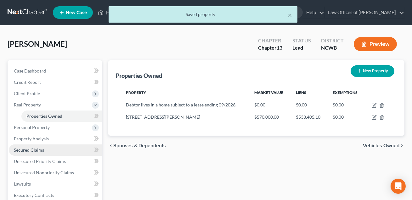
click at [38, 147] on link "Secured Claims" at bounding box center [55, 150] width 93 height 11
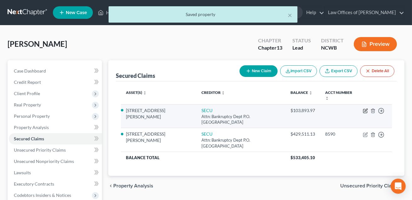
click at [365, 109] on icon "button" at bounding box center [365, 111] width 5 height 5
select select "28"
select select "3"
select select "0"
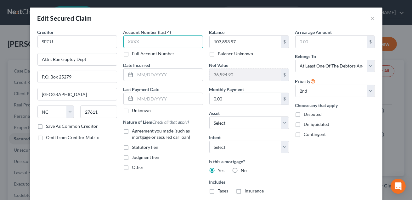
click at [170, 46] on input "text" at bounding box center [163, 42] width 80 height 13
type input "8596"
click at [168, 74] on input "text" at bounding box center [168, 75] width 67 height 12
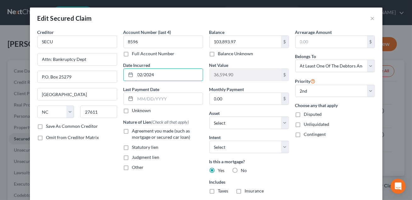
type input "02/2024"
click at [132, 130] on label "Agreement you made (such as mortgage or secured car loan)" at bounding box center [167, 134] width 71 height 13
click at [135, 130] on input "Agreement you made (such as mortgage or secured car loan)" at bounding box center [137, 130] width 4 height 4
checkbox input "true"
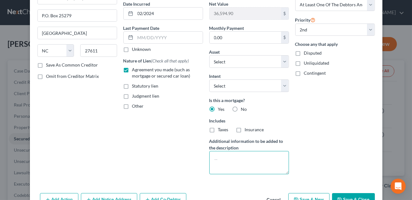
click at [221, 160] on textarea at bounding box center [249, 162] width 80 height 23
type textarea "HELOC; second mortgage"
click at [349, 197] on button "Save & Close" at bounding box center [353, 200] width 43 height 13
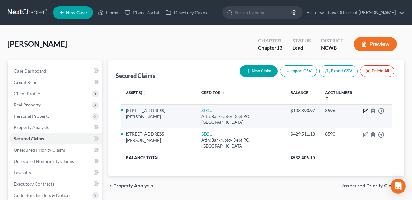
click at [365, 111] on icon "button" at bounding box center [365, 110] width 3 height 3
select select "28"
select select "3"
select select "0"
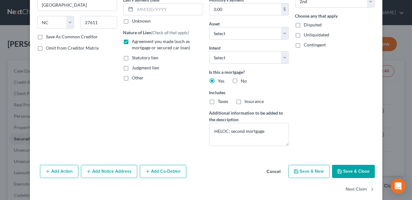
scroll to position [98, 0]
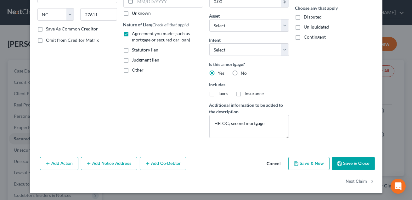
click at [165, 165] on button "Add Co-Debtor" at bounding box center [163, 163] width 47 height 13
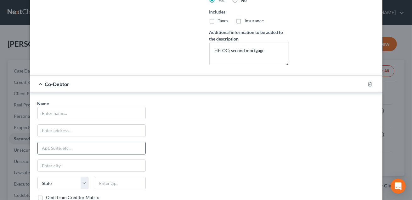
scroll to position [187, 0]
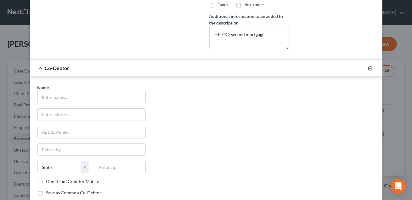
click at [370, 68] on line "button" at bounding box center [370, 68] width 0 height 1
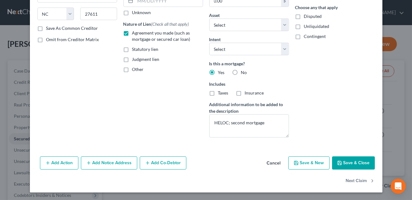
scroll to position [98, 0]
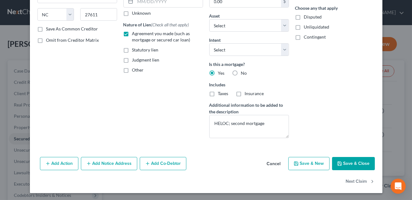
click at [348, 161] on button "Save & Close" at bounding box center [353, 163] width 43 height 13
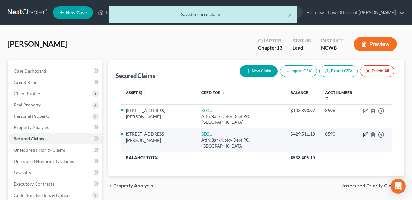
click at [366, 136] on icon "button" at bounding box center [365, 134] width 5 height 5
select select "28"
select select "3"
select select "0"
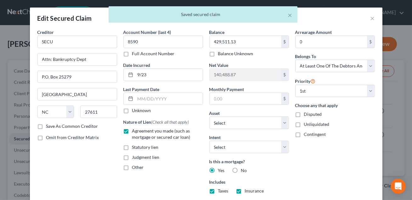
scroll to position [115, 0]
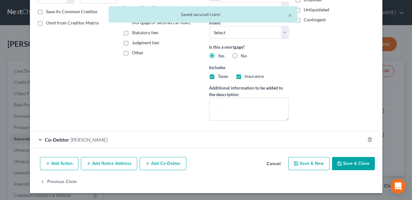
click at [67, 142] on span "Co-Debtor" at bounding box center [57, 140] width 25 height 6
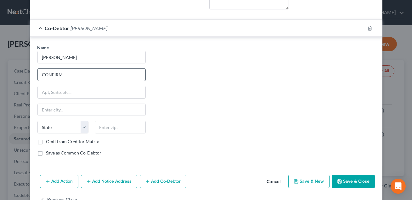
scroll to position [244, 0]
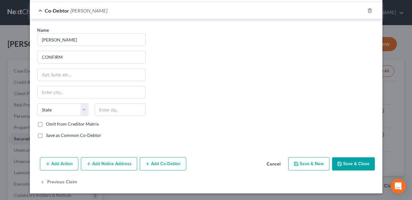
click at [46, 134] on label "Save as Common Co-Debtor" at bounding box center [73, 135] width 55 height 6
click at [49, 134] on input "Save as Common Co-Debtor" at bounding box center [51, 134] width 4 height 4
checkbox input "true"
click at [342, 164] on icon "button" at bounding box center [339, 164] width 5 height 5
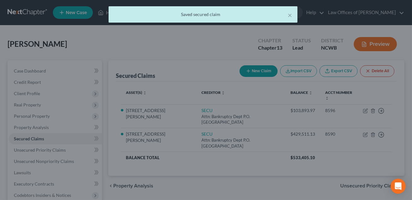
scroll to position [0, 0]
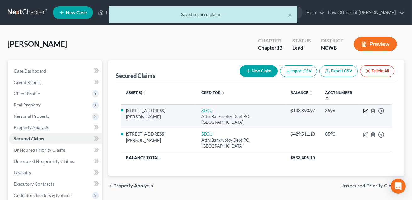
click at [366, 111] on icon "button" at bounding box center [365, 111] width 5 height 5
select select "28"
select select "3"
select select "0"
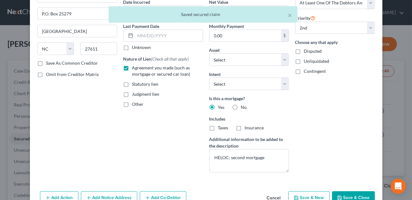
scroll to position [98, 0]
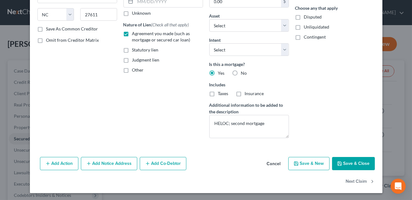
click at [163, 162] on button "Add Co-Debtor" at bounding box center [163, 163] width 47 height 13
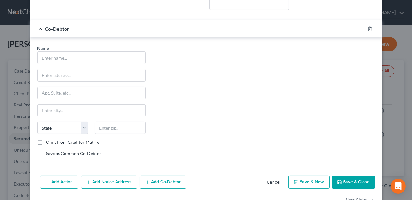
scroll to position [232, 0]
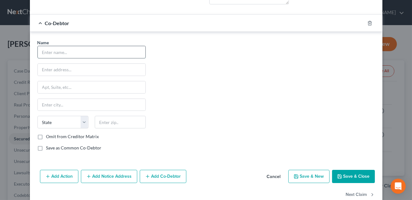
click at [62, 51] on input "text" at bounding box center [92, 52] width 108 height 12
type input "[PERSON_NAME]"
click at [85, 70] on input "text" at bounding box center [92, 70] width 108 height 12
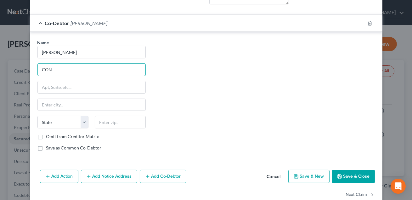
type input "CONFIRM"
click at [46, 149] on label "Save as Common Co-Debtor" at bounding box center [73, 148] width 55 height 6
click at [49, 149] on input "Save as Common Co-Debtor" at bounding box center [51, 147] width 4 height 4
checkbox input "true"
click at [347, 178] on button "Save & Close" at bounding box center [353, 176] width 43 height 13
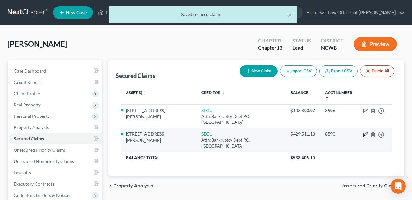
click at [365, 134] on icon "button" at bounding box center [365, 134] width 3 height 3
select select "28"
select select "3"
select select "0"
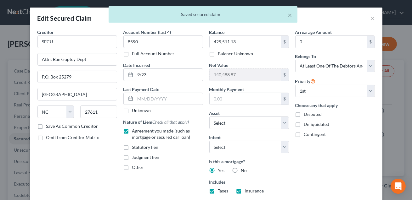
scroll to position [93, 0]
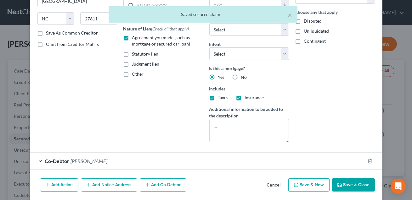
click at [162, 164] on div "Co-Debtor [PERSON_NAME]" at bounding box center [197, 161] width 335 height 17
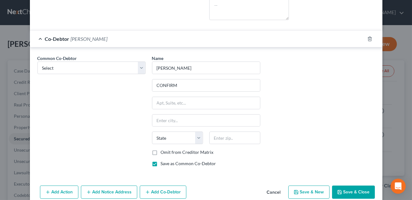
scroll to position [216, 0]
click at [359, 192] on button "Save & Close" at bounding box center [353, 192] width 43 height 13
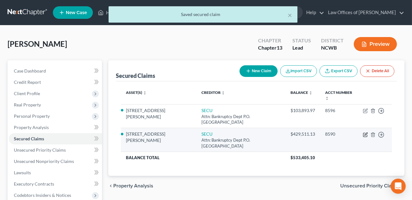
click at [366, 134] on icon "button" at bounding box center [365, 134] width 5 height 5
select select "28"
select select "3"
select select "0"
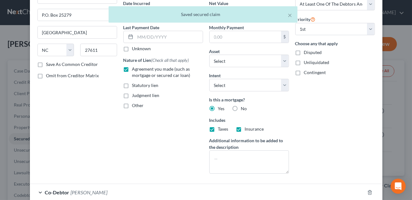
scroll to position [115, 0]
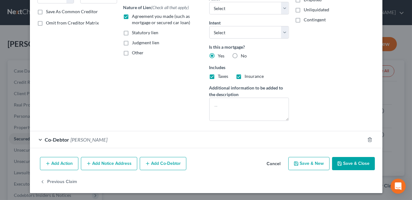
click at [162, 146] on div "Co-Debtor [PERSON_NAME]" at bounding box center [197, 140] width 335 height 17
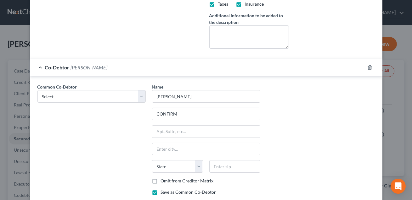
scroll to position [226, 0]
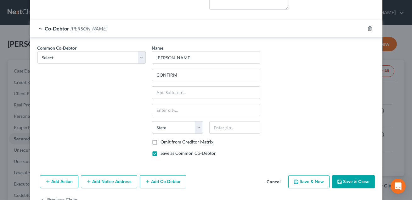
click at [161, 153] on label "Save as Common Co-Debtor" at bounding box center [188, 153] width 55 height 6
click at [163, 153] on input "Save as Common Co-Debtor" at bounding box center [165, 152] width 4 height 4
checkbox input "false"
click at [119, 59] on select "Select [PERSON_NAME]" at bounding box center [91, 57] width 108 height 13
select select "0"
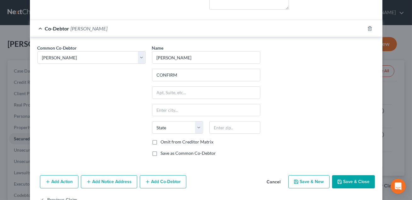
click at [358, 182] on button "Save & Close" at bounding box center [353, 182] width 43 height 13
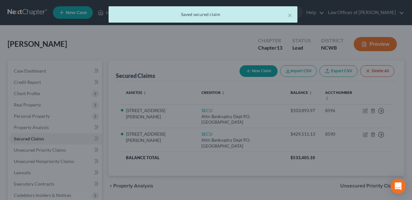
scroll to position [0, 0]
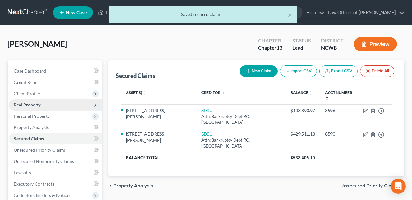
click at [30, 105] on span "Real Property" at bounding box center [27, 104] width 27 height 5
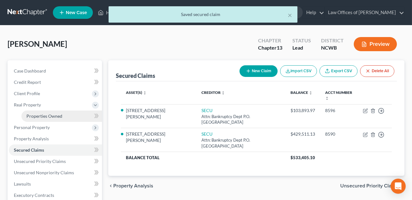
click at [34, 116] on span "Properties Owned" at bounding box center [44, 116] width 36 height 5
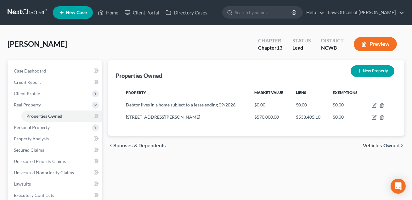
click at [365, 73] on button "New Property" at bounding box center [373, 71] width 44 height 12
select select "28"
select select "48"
select select "0"
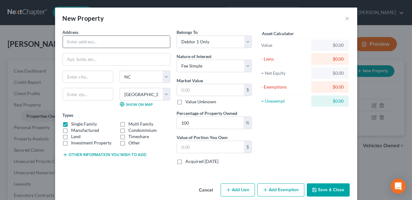
click at [91, 45] on input "text" at bounding box center [116, 42] width 107 height 12
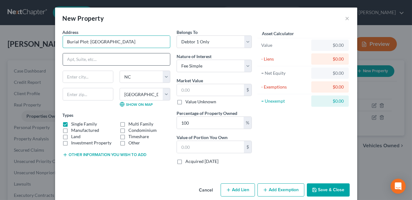
type input "Burial Plot: [GEOGRAPHIC_DATA]"
click at [77, 58] on input "text" at bounding box center [116, 59] width 107 height 12
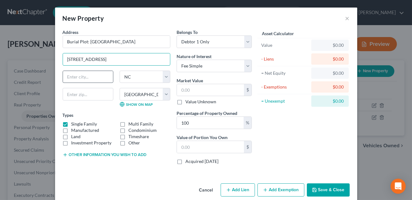
type input "[STREET_ADDRESS]"
click at [73, 77] on input "text" at bounding box center [88, 77] width 50 height 12
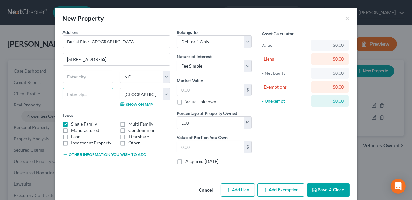
click at [72, 96] on input "text" at bounding box center [88, 94] width 51 height 13
type input "28023"
click at [87, 79] on input "text" at bounding box center [88, 77] width 50 height 12
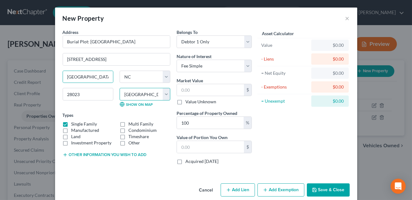
click at [150, 95] on select "County [GEOGRAPHIC_DATA] [GEOGRAPHIC_DATA] [GEOGRAPHIC_DATA] [GEOGRAPHIC_DATA] …" at bounding box center [145, 94] width 51 height 13
click at [129, 155] on button "Other information you wish to add" at bounding box center [105, 155] width 84 height 5
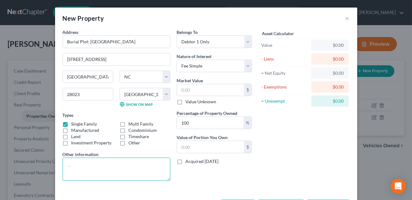
click at [97, 165] on textarea at bounding box center [117, 169] width 108 height 23
click at [82, 166] on textarea "CONFIM VALUE AND" at bounding box center [117, 169] width 108 height 23
click at [82, 167] on textarea "CONFIM VALUE AND" at bounding box center [117, 169] width 108 height 23
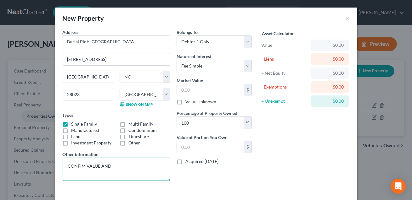
click at [114, 169] on textarea "CONFIM VALUE AND" at bounding box center [117, 169] width 108 height 23
click at [81, 166] on textarea "CONFIM VALUE AND" at bounding box center [117, 169] width 108 height 23
click at [123, 166] on textarea "CONFIRM VALUE AND" at bounding box center [117, 169] width 108 height 23
click at [68, 165] on textarea "CONFIRM VALUE AND" at bounding box center [117, 169] width 108 height 23
click at [150, 166] on textarea "Purchased in [DATE]. CONFIRM VALUE AND" at bounding box center [117, 169] width 108 height 23
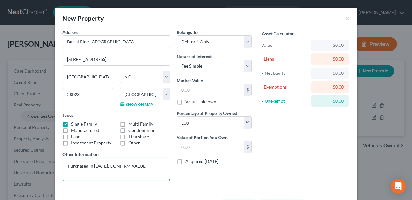
scroll to position [25, 0]
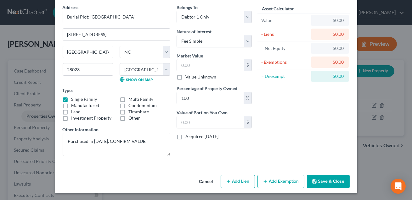
click at [240, 183] on button "Add Lien" at bounding box center [238, 181] width 34 height 13
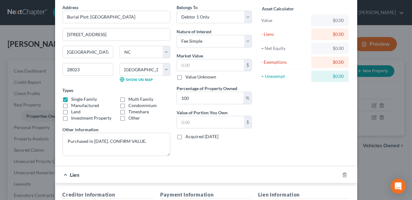
scroll to position [181, 0]
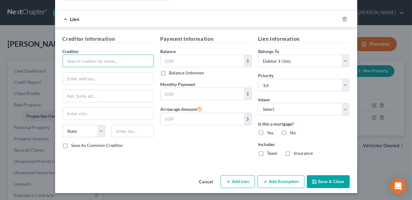
click at [93, 63] on input "text" at bounding box center [109, 61] width 92 height 13
click at [72, 62] on input "Buial Plot loan" at bounding box center [109, 61] width 92 height 13
click at [172, 59] on input "text" at bounding box center [201, 61] width 83 height 12
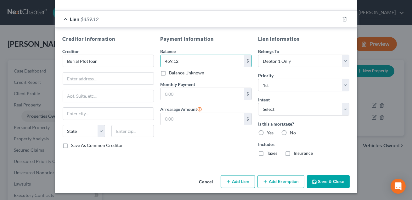
click at [321, 182] on button "Save & Close" at bounding box center [328, 182] width 43 height 13
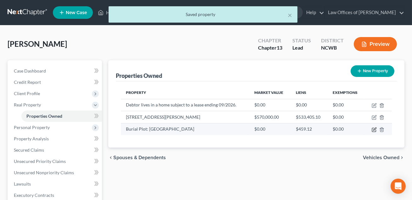
click at [374, 130] on icon "button" at bounding box center [374, 129] width 5 height 5
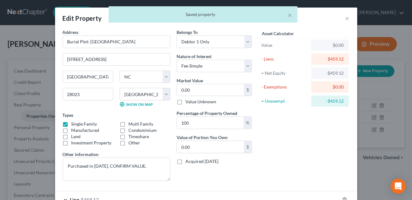
scroll to position [42, 0]
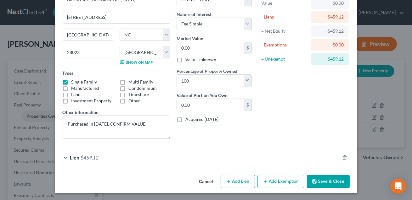
click at [237, 183] on button "Add Lien" at bounding box center [238, 181] width 34 height 13
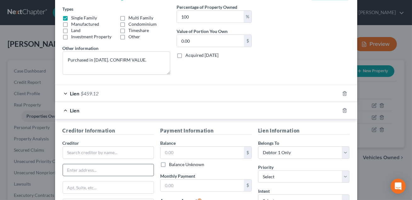
scroll to position [121, 0]
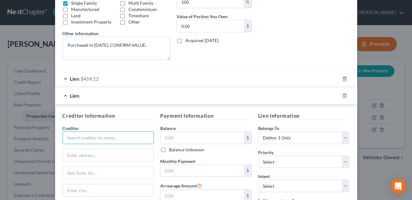
click at [96, 138] on input "text" at bounding box center [109, 138] width 92 height 13
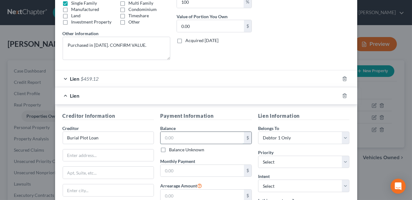
click at [181, 138] on input "text" at bounding box center [201, 138] width 83 height 12
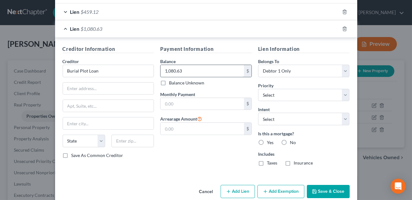
scroll to position [198, 0]
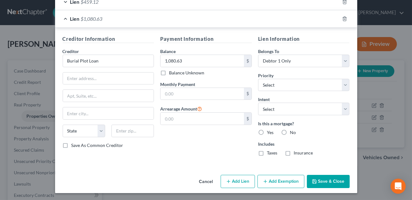
click at [329, 185] on button "Save & Close" at bounding box center [328, 181] width 43 height 13
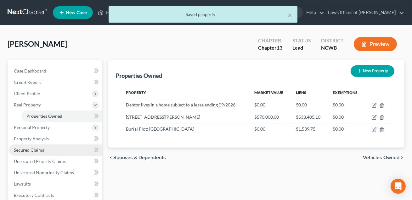
click at [47, 149] on link "Secured Claims" at bounding box center [55, 150] width 93 height 11
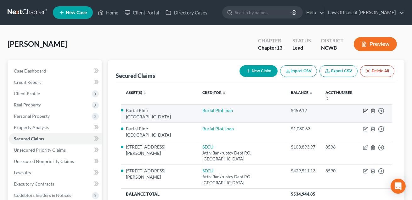
click at [366, 110] on icon "button" at bounding box center [365, 111] width 5 height 5
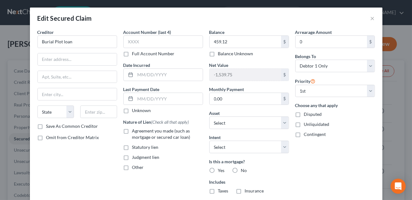
click at [132, 132] on label "Agreement you made (such as mortgage or secured car loan)" at bounding box center [167, 134] width 71 height 13
click at [135, 132] on input "Agreement you made (such as mortgage or secured car loan)" at bounding box center [137, 130] width 4 height 4
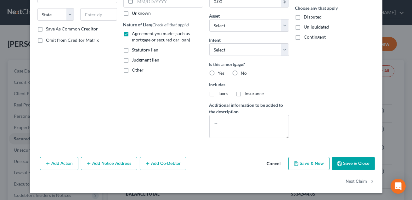
click at [355, 159] on button "Save & Close" at bounding box center [353, 163] width 43 height 13
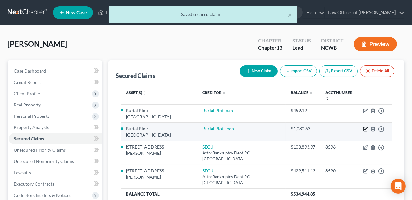
click at [365, 129] on icon "button" at bounding box center [365, 129] width 5 height 5
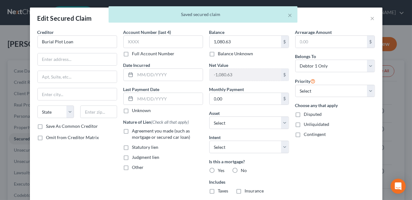
click at [132, 130] on label "Agreement you made (such as mortgage or secured car loan)" at bounding box center [167, 134] width 71 height 13
click at [135, 130] on input "Agreement you made (such as mortgage or secured car loan)" at bounding box center [137, 130] width 4 height 4
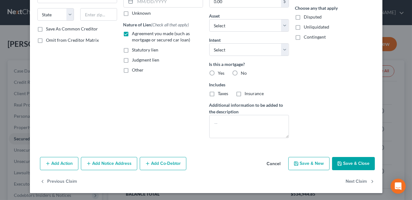
click at [346, 164] on button "Save & Close" at bounding box center [353, 163] width 43 height 13
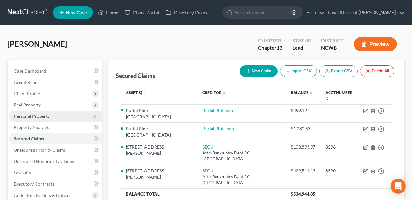
click at [31, 115] on span "Personal Property" at bounding box center [32, 116] width 36 height 5
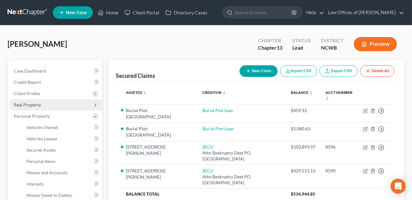
click at [31, 104] on span "Real Property" at bounding box center [27, 104] width 27 height 5
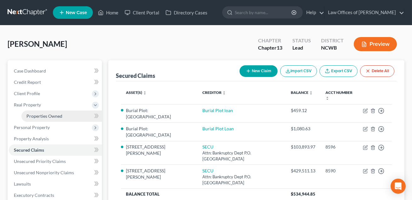
click at [34, 118] on span "Properties Owned" at bounding box center [44, 116] width 36 height 5
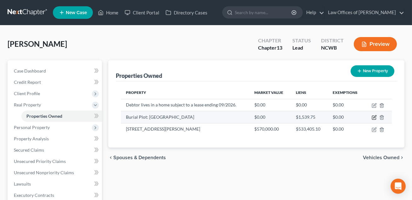
click at [375, 118] on icon "button" at bounding box center [374, 117] width 5 height 5
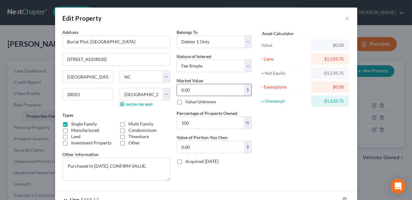
click at [203, 90] on input "0.00" at bounding box center [210, 90] width 67 height 12
click at [140, 168] on textarea "Purchased in [DATE]. CONFIRM VALUE." at bounding box center [117, 169] width 108 height 23
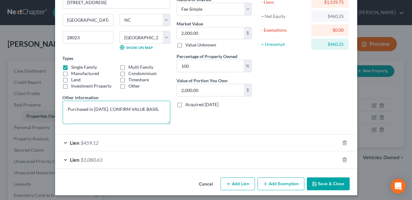
scroll to position [59, 0]
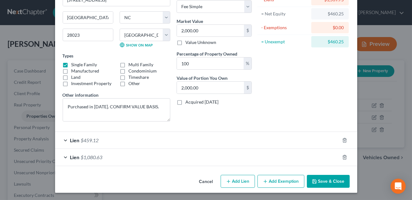
click at [326, 180] on button "Save & Close" at bounding box center [328, 181] width 43 height 13
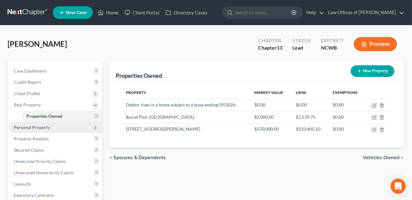
click at [42, 125] on span "Personal Property" at bounding box center [32, 127] width 36 height 5
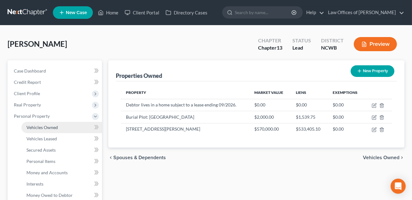
click at [50, 129] on span "Vehicles Owned" at bounding box center [41, 127] width 31 height 5
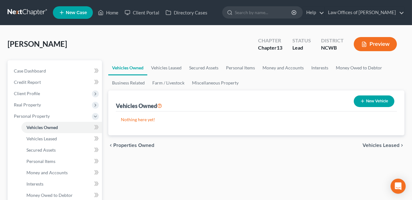
click at [372, 97] on button "New Vehicle" at bounding box center [374, 102] width 41 height 12
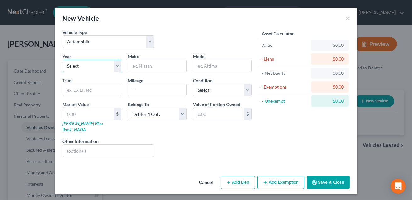
click at [96, 66] on select "Select 2026 2025 2024 2023 2022 2021 2020 2019 2018 2017 2016 2015 2014 2013 20…" at bounding box center [92, 66] width 59 height 13
click at [139, 64] on input "text" at bounding box center [157, 66] width 58 height 12
click at [209, 66] on input "text" at bounding box center [222, 66] width 58 height 12
click at [156, 91] on input "text" at bounding box center [157, 90] width 58 height 12
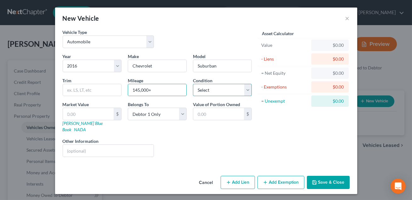
click at [234, 92] on select "Select Excellent Very Good Good Fair Poor" at bounding box center [222, 90] width 59 height 13
click at [283, 176] on button "Add Exemption" at bounding box center [280, 182] width 47 height 13
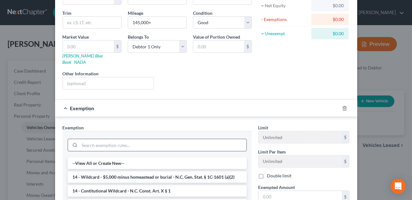
scroll to position [88, 0]
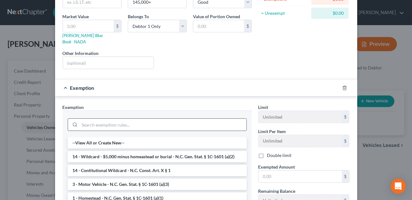
click at [115, 119] on input "search" at bounding box center [163, 125] width 167 height 12
click at [345, 86] on icon "button" at bounding box center [344, 88] width 5 height 5
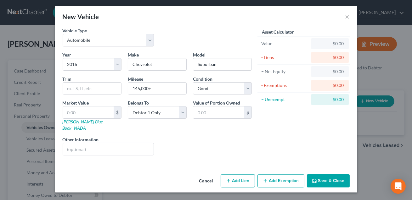
scroll to position [0, 0]
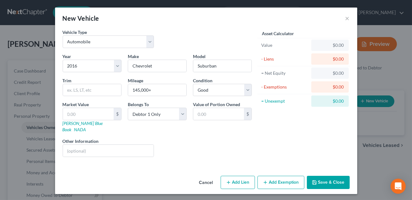
click at [236, 176] on button "Add Lien" at bounding box center [238, 182] width 34 height 13
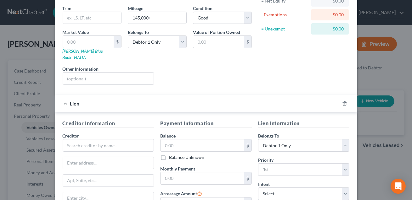
scroll to position [117, 0]
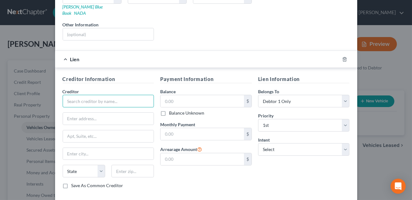
click at [121, 95] on input "text" at bounding box center [109, 101] width 92 height 13
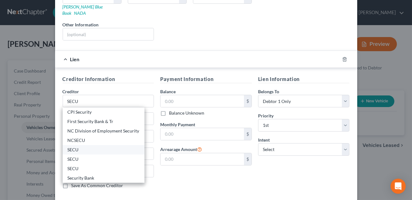
click at [79, 147] on div "SECU" at bounding box center [104, 150] width 72 height 6
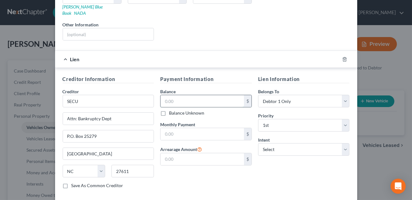
click at [171, 98] on input "text" at bounding box center [201, 101] width 83 height 12
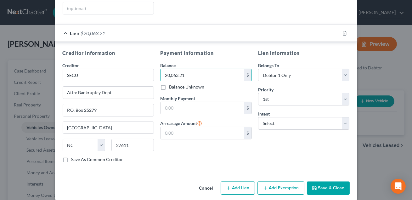
click at [334, 182] on button "Save & Close" at bounding box center [328, 188] width 43 height 13
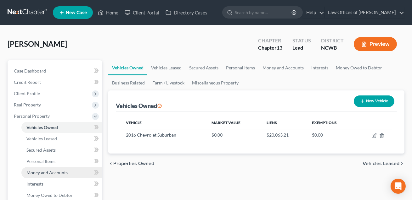
click at [37, 176] on link "Money and Accounts" at bounding box center [61, 172] width 81 height 11
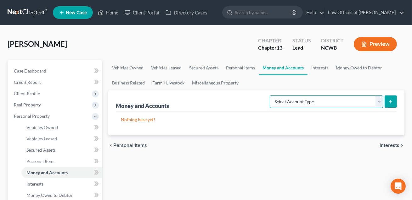
click at [293, 99] on select "Select Account Type Brokerage Cash on Hand Certificates of Deposit Checking Acc…" at bounding box center [326, 102] width 113 height 13
click at [387, 102] on button "submit" at bounding box center [390, 102] width 12 height 12
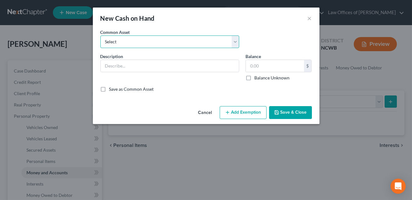
click at [193, 47] on select "Select Cash on hand Checking Checking- Savings- Cash on hand Cash on hand Cash …" at bounding box center [169, 42] width 139 height 13
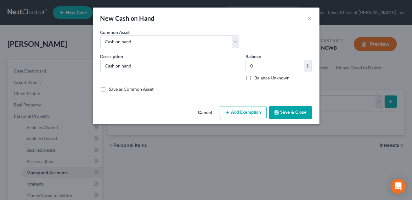
click at [294, 114] on button "Save & Close" at bounding box center [290, 112] width 43 height 13
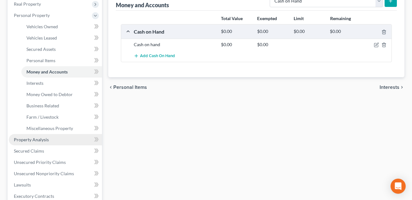
scroll to position [108, 0]
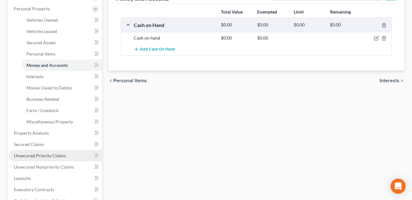
click at [42, 155] on span "Unsecured Priority Claims" at bounding box center [40, 155] width 52 height 5
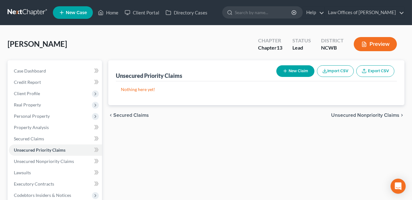
click at [294, 70] on button "New Claim" at bounding box center [295, 71] width 38 height 12
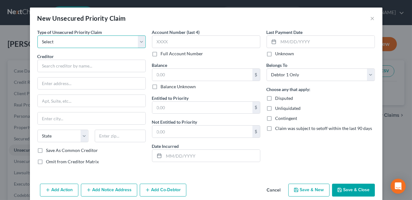
click at [136, 44] on select "Select Taxes & Other Government Units Domestic Support Obligations Extensions o…" at bounding box center [91, 42] width 108 height 13
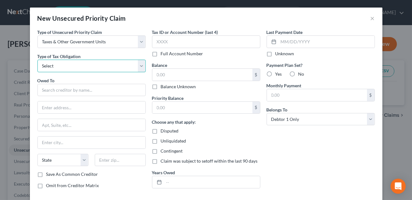
click at [114, 66] on select "Select Federal City State Franchise Tax Board Other" at bounding box center [91, 66] width 108 height 13
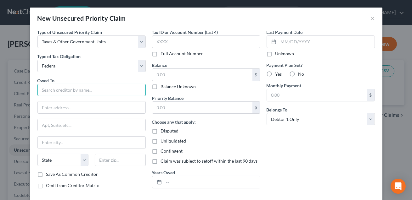
click at [83, 90] on input "text" at bounding box center [91, 90] width 108 height 13
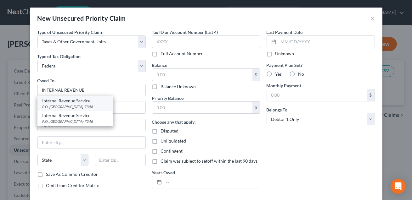
click at [75, 102] on div "Internal Revenue Service" at bounding box center [74, 101] width 65 height 6
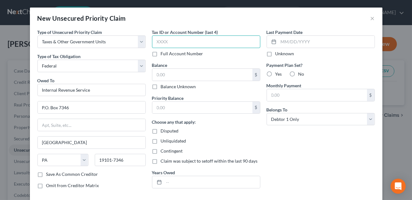
click at [159, 42] on input "text" at bounding box center [206, 42] width 108 height 13
click at [161, 72] on input "text" at bounding box center [202, 75] width 100 height 12
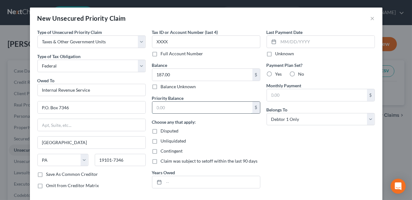
click at [160, 107] on input "text" at bounding box center [202, 108] width 100 height 12
click at [169, 185] on input "text" at bounding box center [212, 183] width 96 height 12
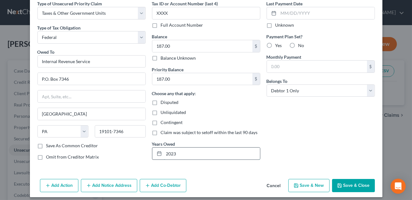
scroll to position [33, 0]
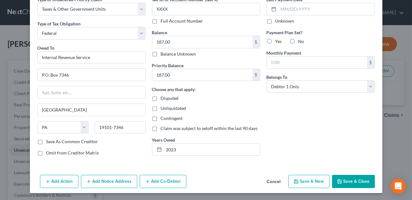
click at [277, 180] on button "Cancel" at bounding box center [274, 182] width 24 height 13
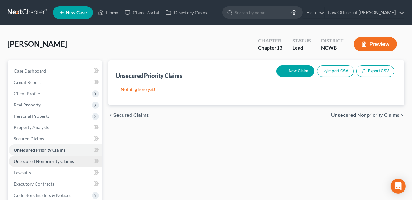
click at [65, 160] on span "Unsecured Nonpriority Claims" at bounding box center [44, 161] width 60 height 5
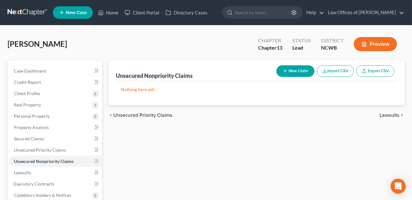
click at [299, 71] on button "New Claim" at bounding box center [295, 71] width 38 height 12
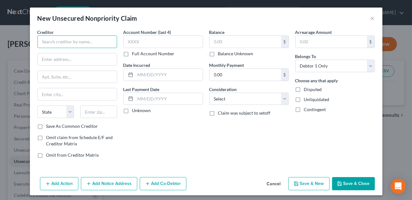
click at [82, 45] on input "text" at bounding box center [77, 42] width 80 height 13
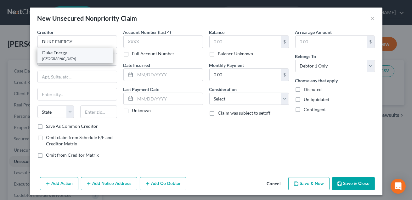
click at [74, 57] on div "[GEOGRAPHIC_DATA]" at bounding box center [74, 58] width 65 height 5
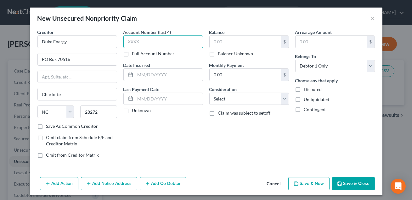
click at [149, 46] on input "text" at bounding box center [163, 42] width 80 height 13
click at [223, 42] on input "text" at bounding box center [245, 42] width 71 height 12
click at [355, 179] on button "Save & Close" at bounding box center [353, 183] width 43 height 13
